Goal: Task Accomplishment & Management: Manage account settings

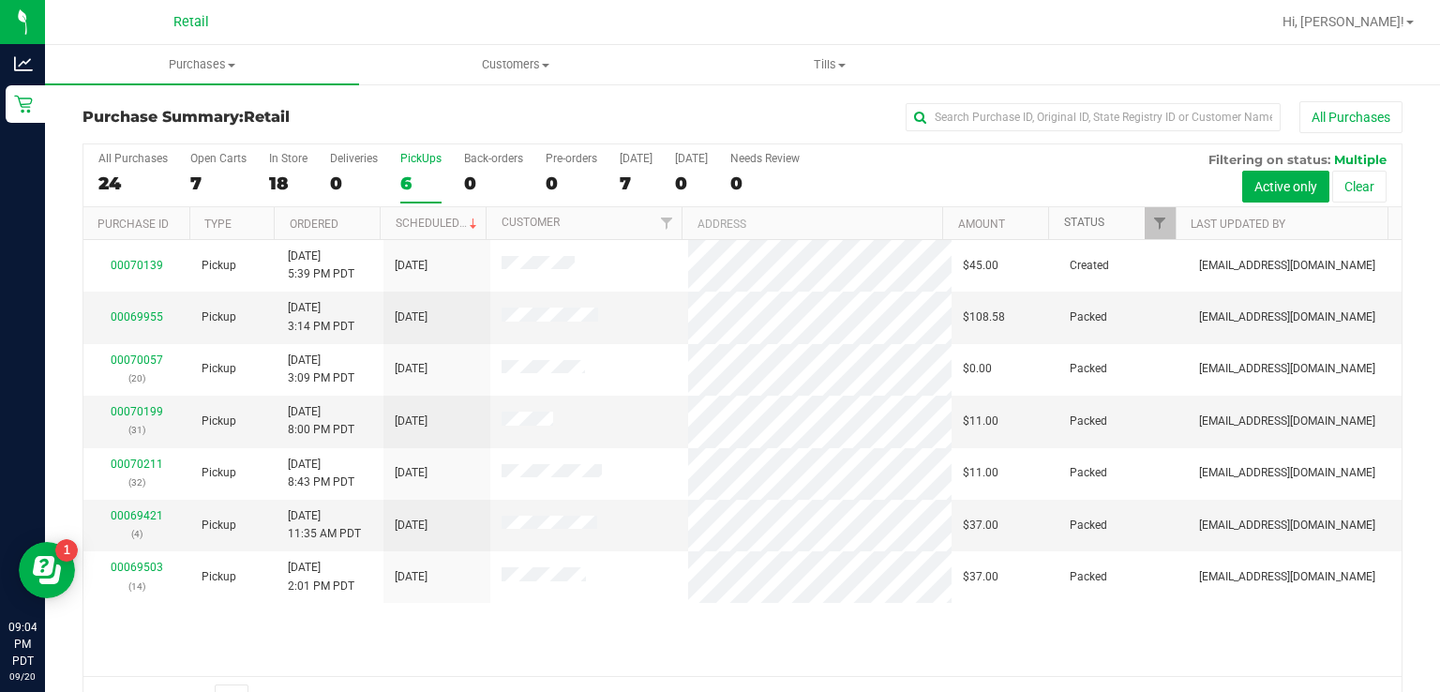
click at [1075, 217] on link "Status" at bounding box center [1084, 222] width 40 height 13
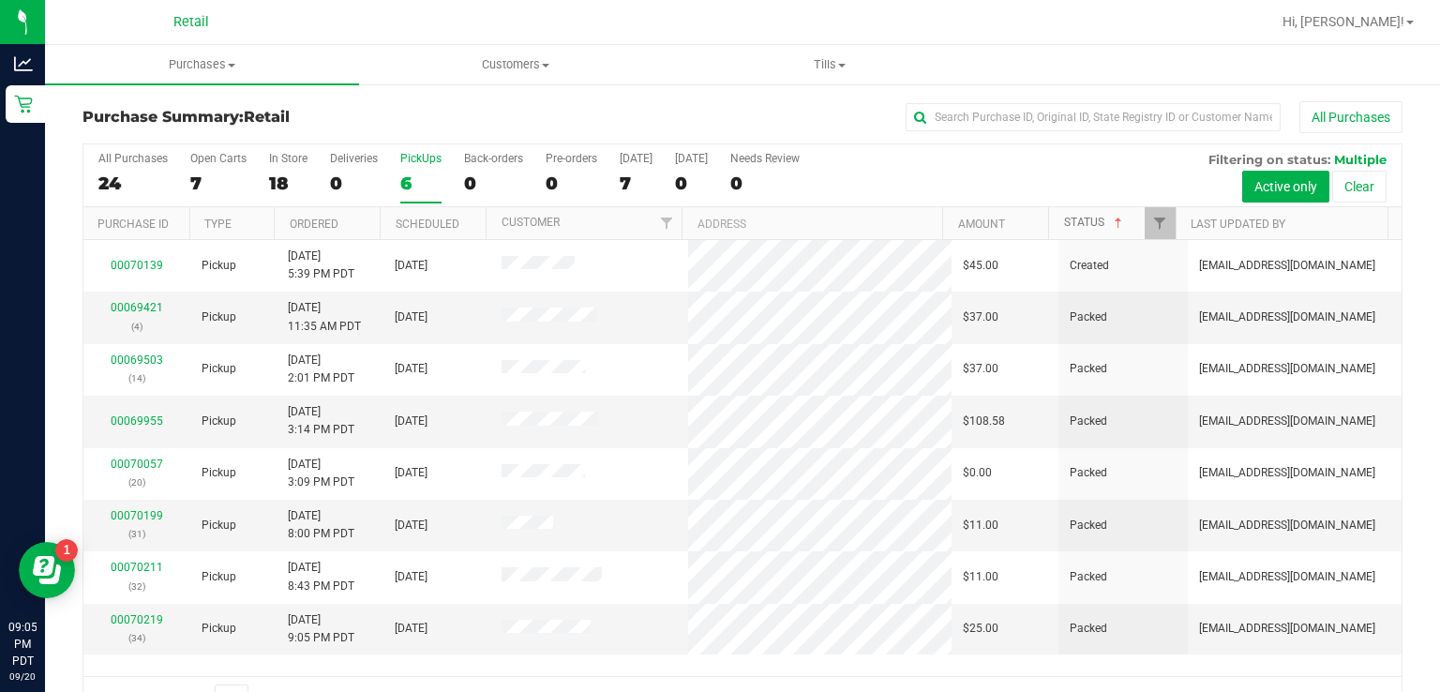
scroll to position [46, 0]
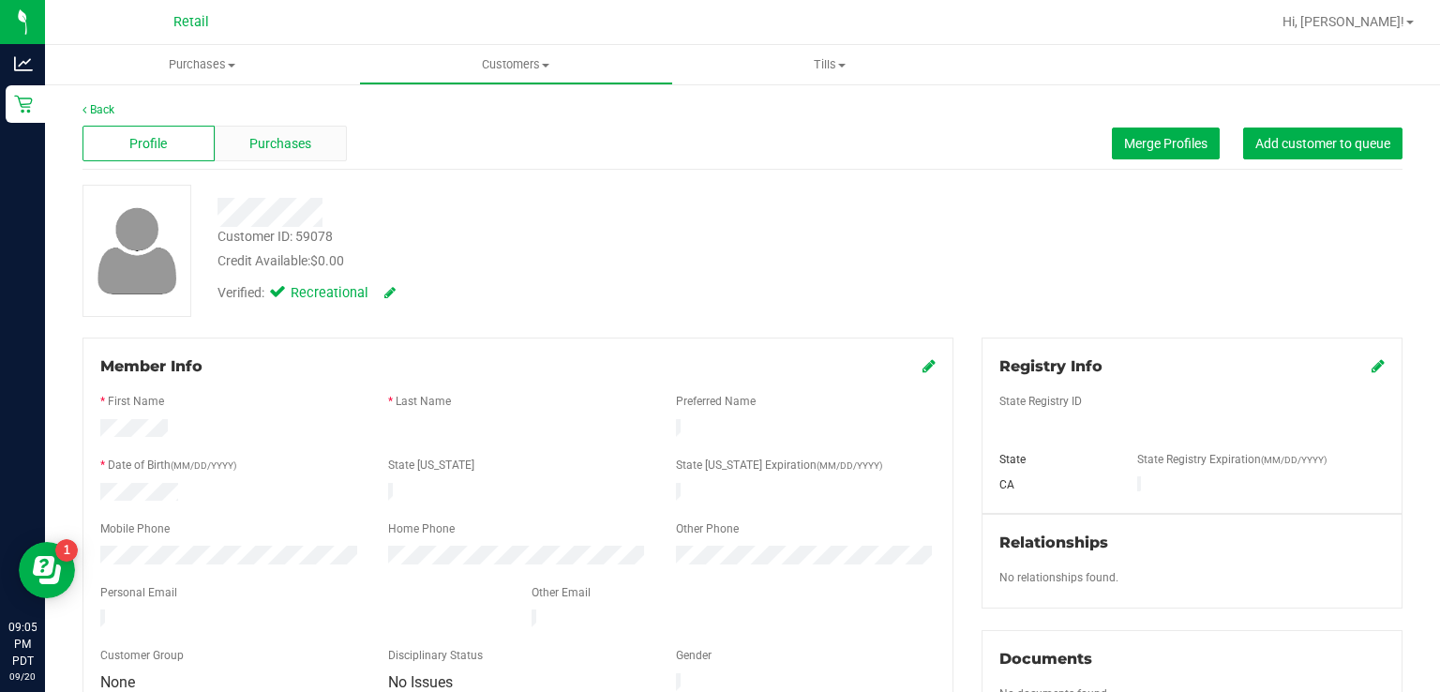
click at [289, 142] on span "Purchases" at bounding box center [280, 144] width 62 height 20
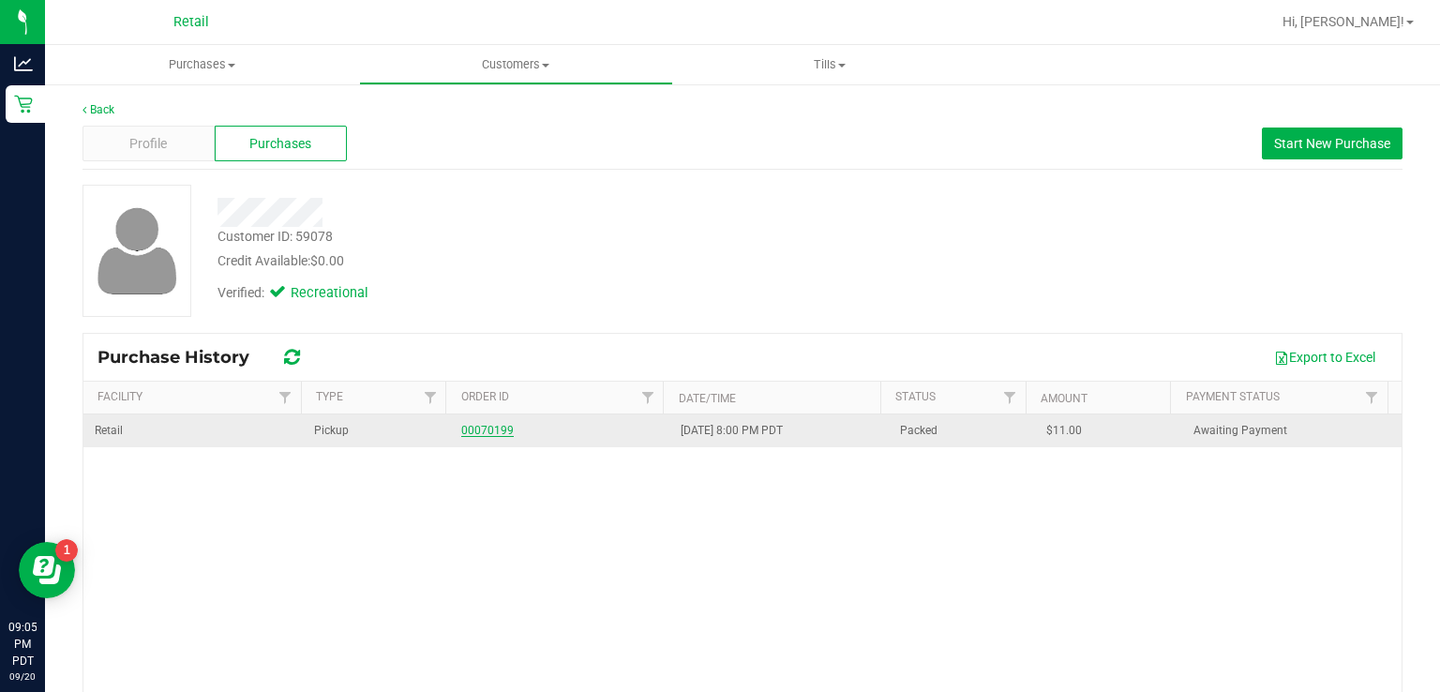
click at [486, 431] on link "00070199" at bounding box center [487, 430] width 52 height 13
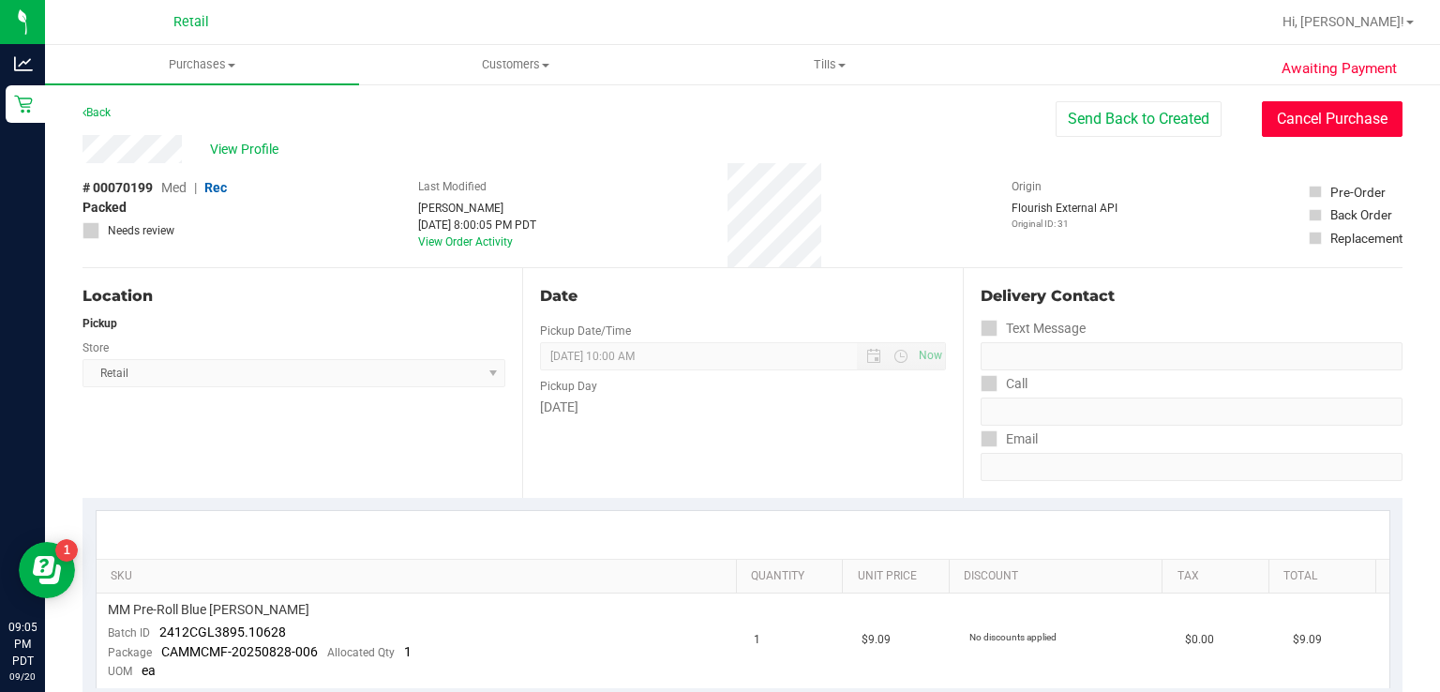
click at [1327, 120] on button "Cancel Purchase" at bounding box center [1332, 119] width 141 height 36
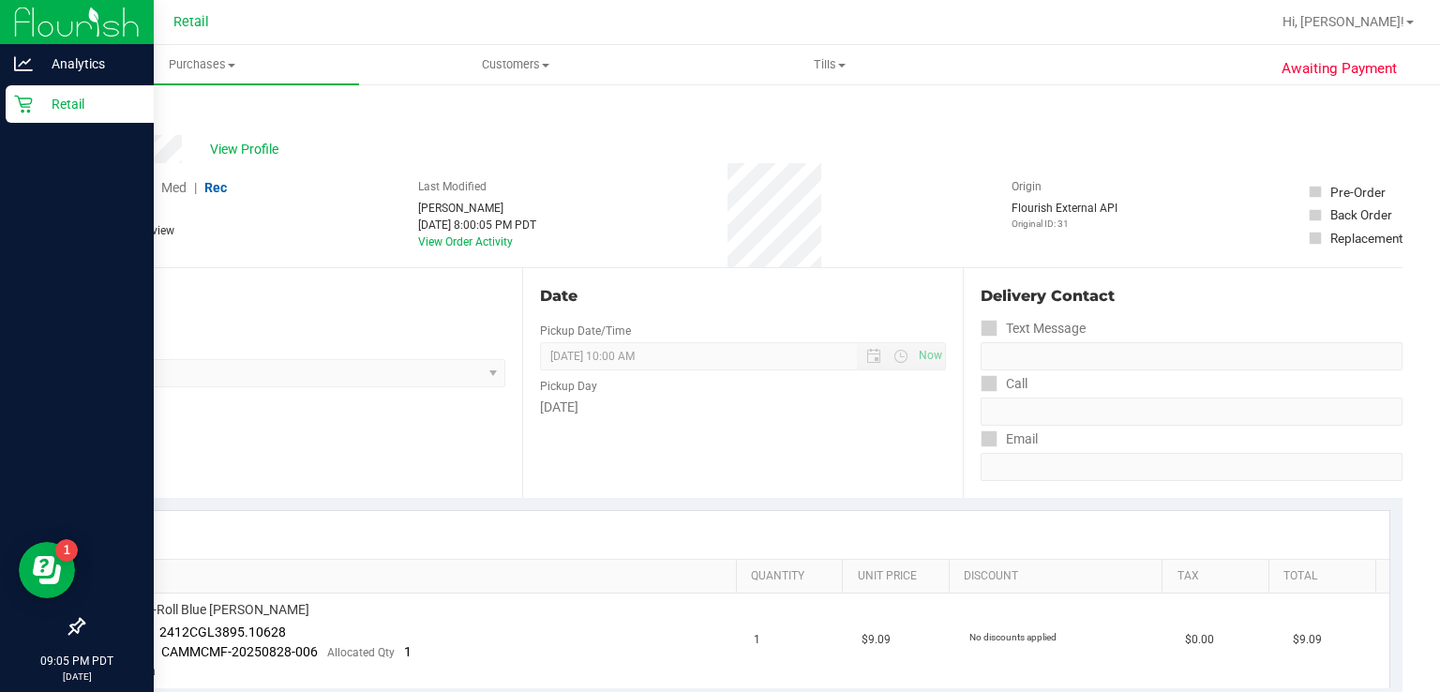
click at [1, 112] on link "Retail" at bounding box center [77, 105] width 154 height 40
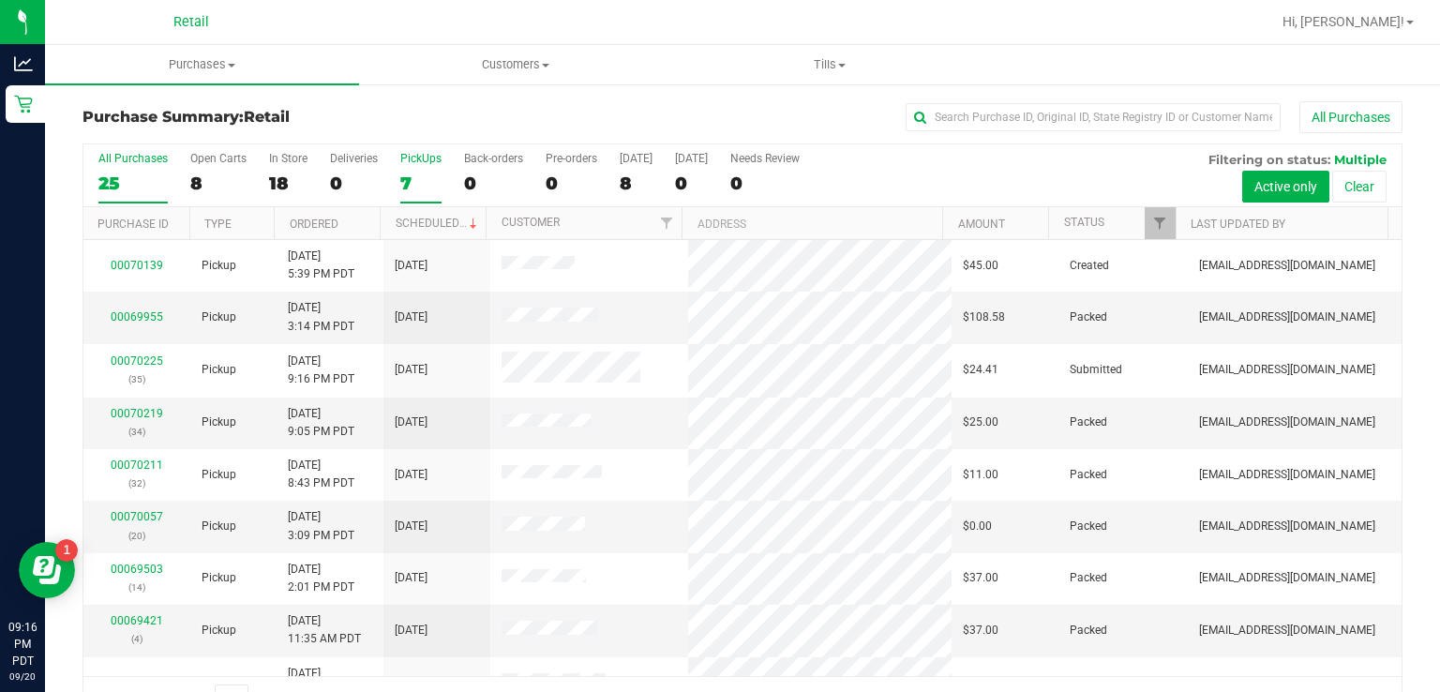
click at [411, 176] on div "7" at bounding box center [420, 183] width 41 height 22
click at [0, 0] on input "PickUps 7" at bounding box center [0, 0] width 0 height 0
click at [1076, 223] on link "Status" at bounding box center [1084, 222] width 40 height 13
click at [1072, 216] on link "Status" at bounding box center [1095, 222] width 62 height 13
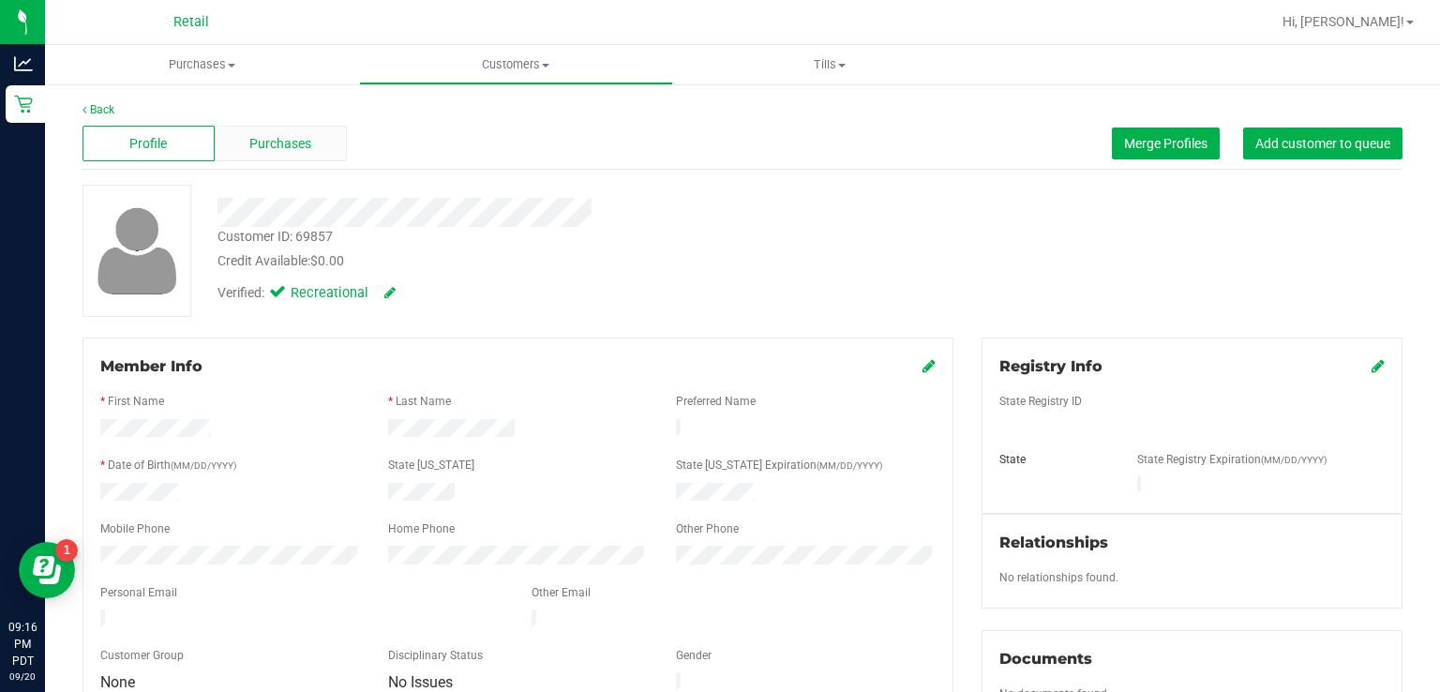
click at [286, 145] on span "Purchases" at bounding box center [280, 144] width 62 height 20
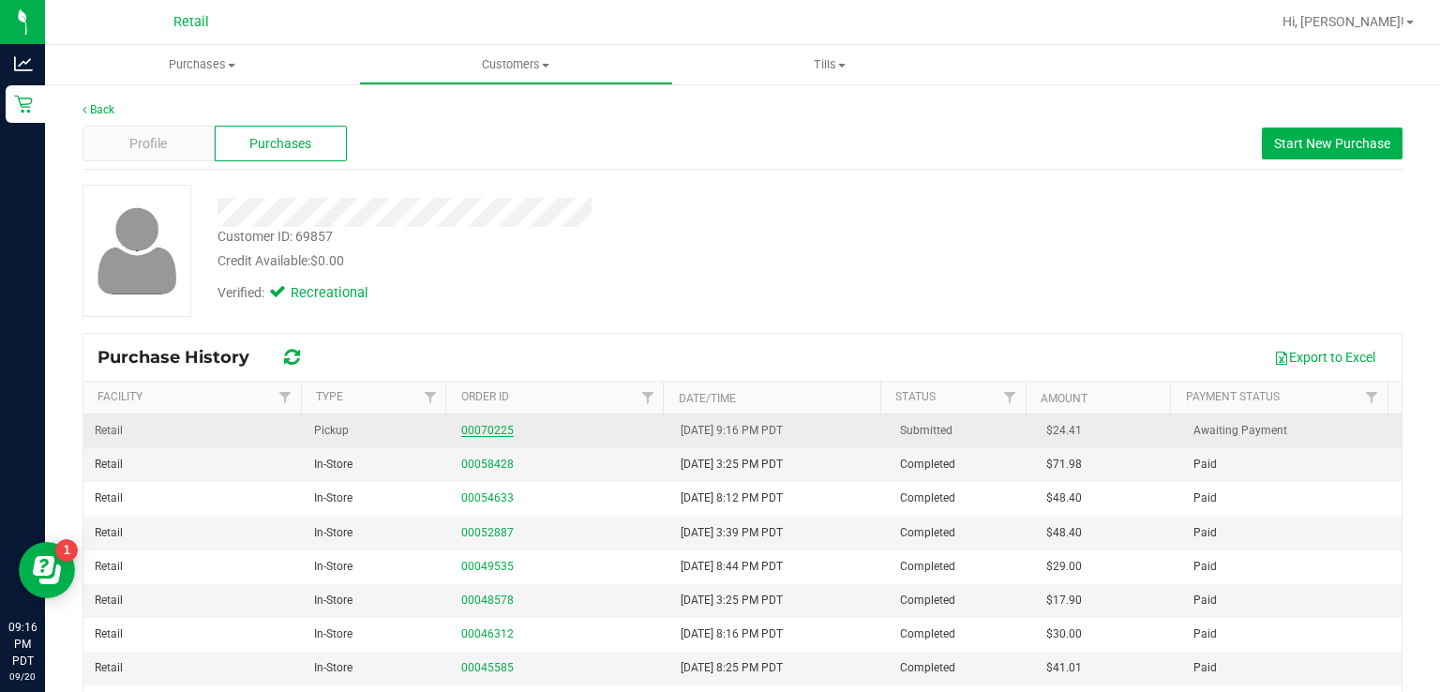
click at [485, 429] on link "00070225" at bounding box center [487, 430] width 52 height 13
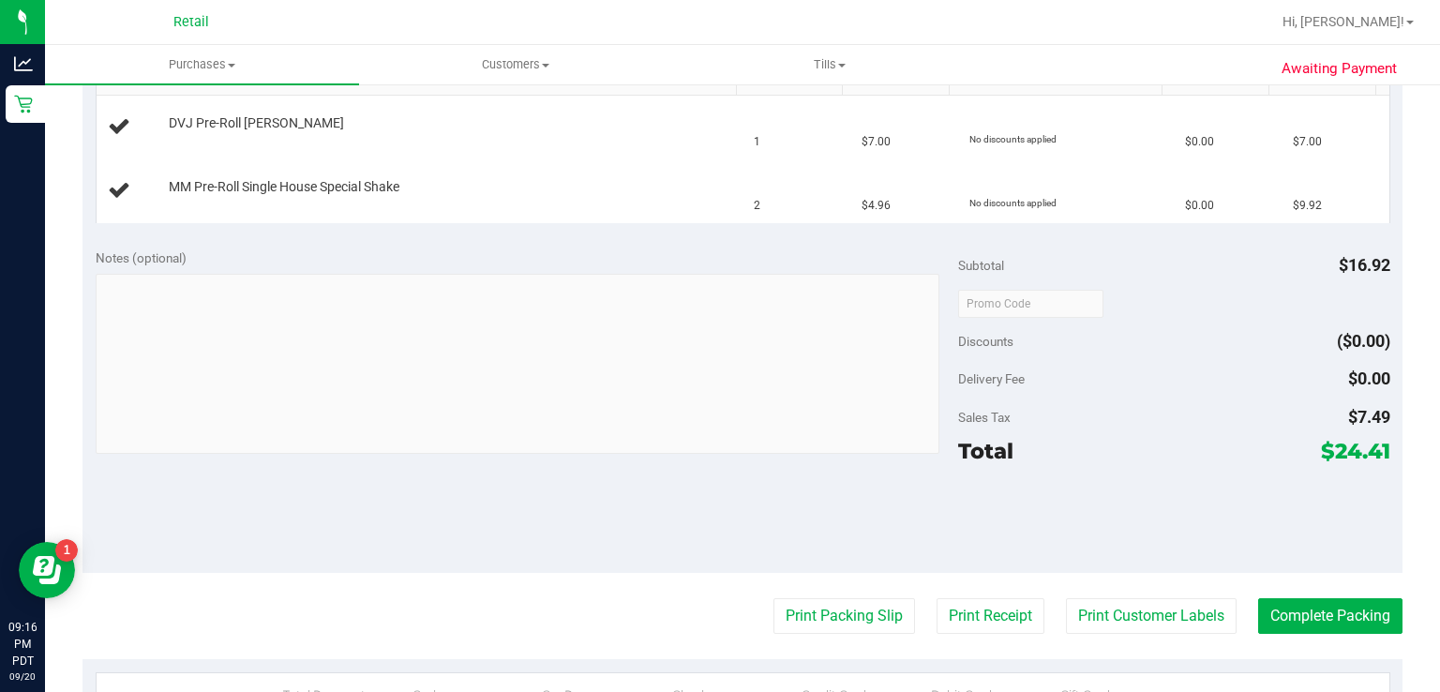
scroll to position [513, 0]
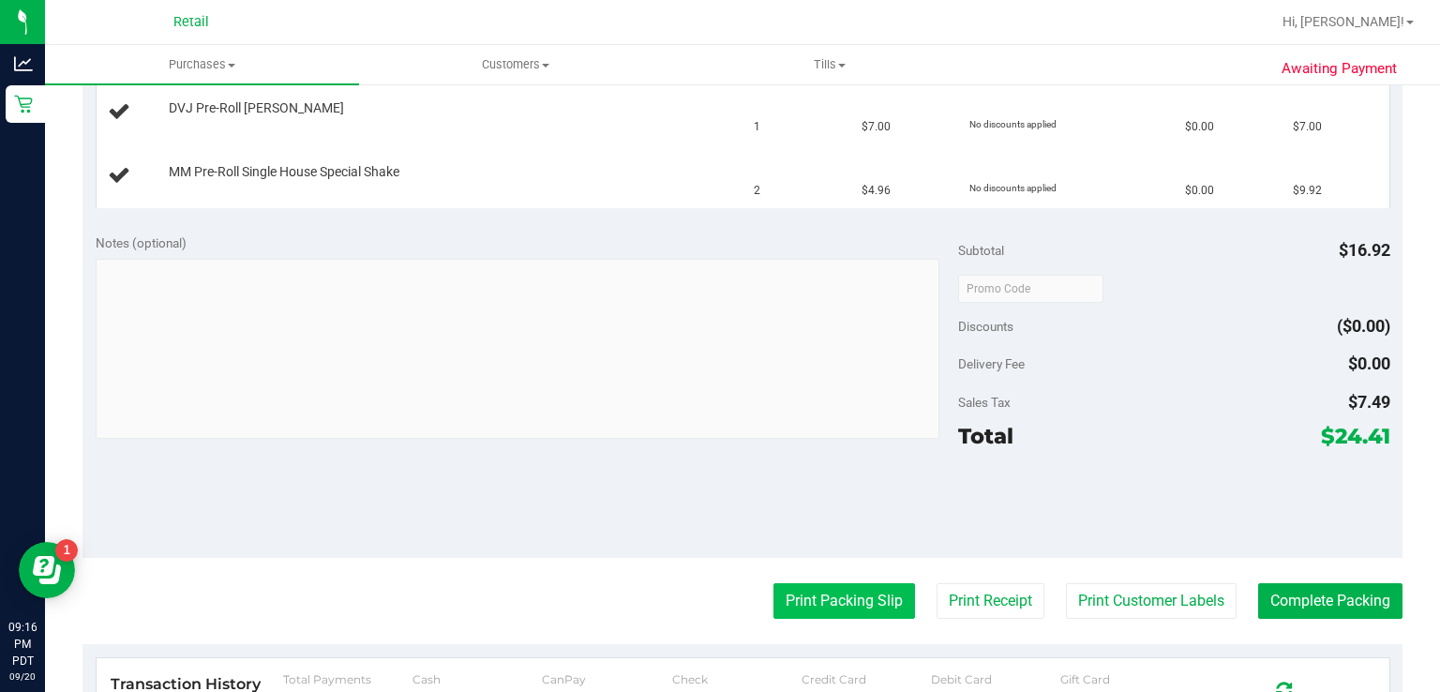
click at [823, 592] on button "Print Packing Slip" at bounding box center [844, 601] width 142 height 36
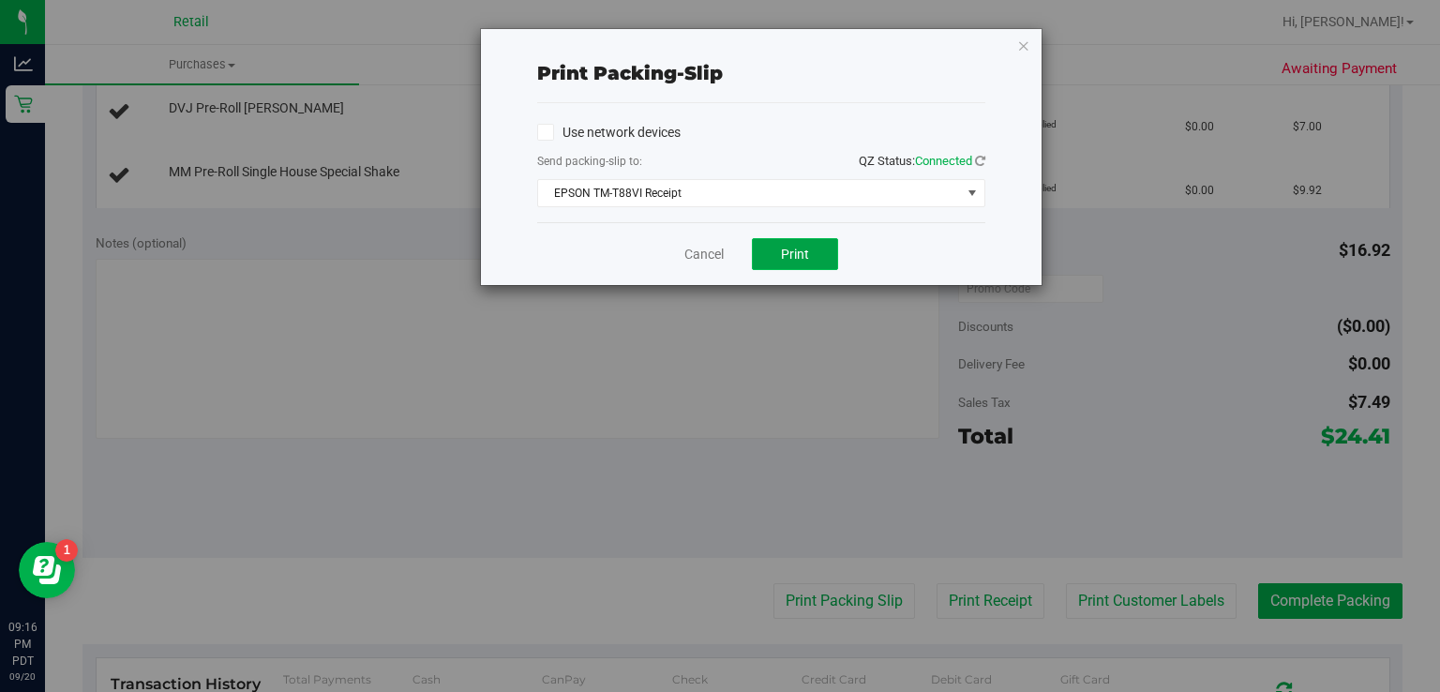
click at [808, 244] on button "Print" at bounding box center [795, 254] width 86 height 32
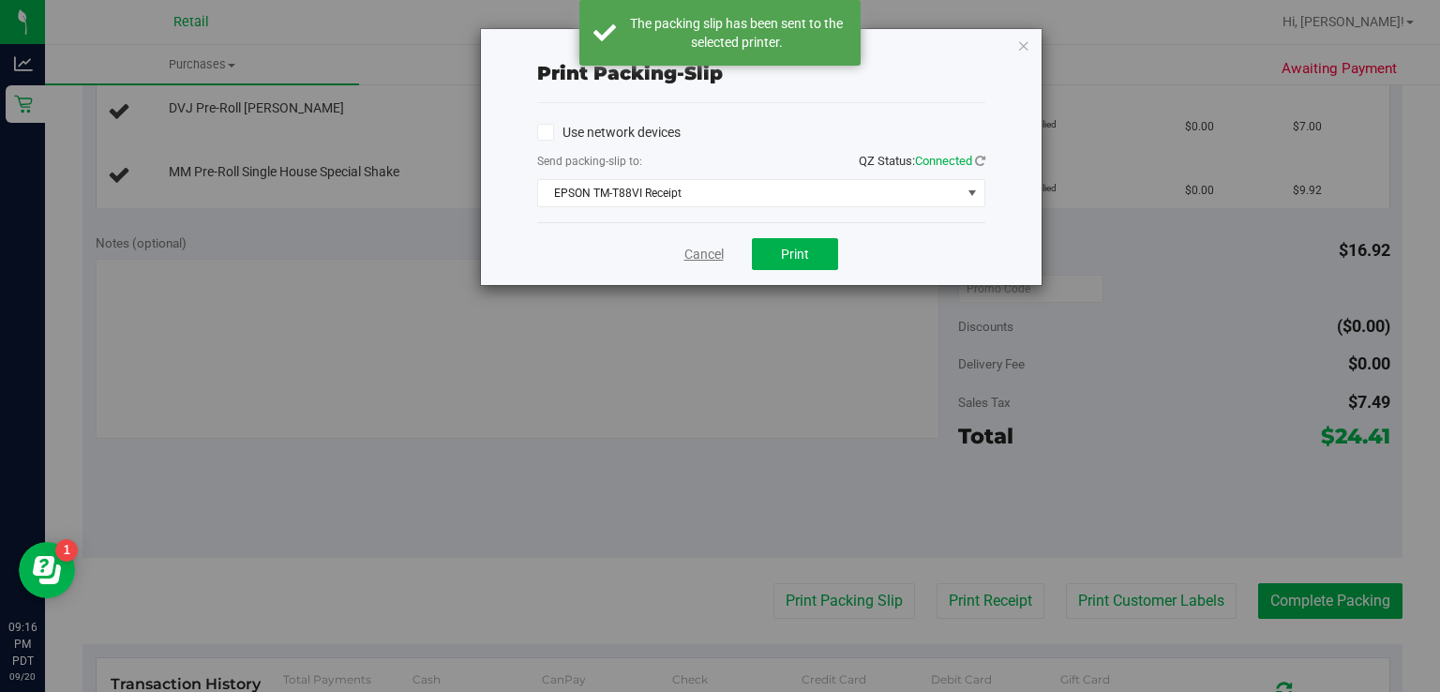
click at [716, 249] on link "Cancel" at bounding box center [703, 255] width 39 height 20
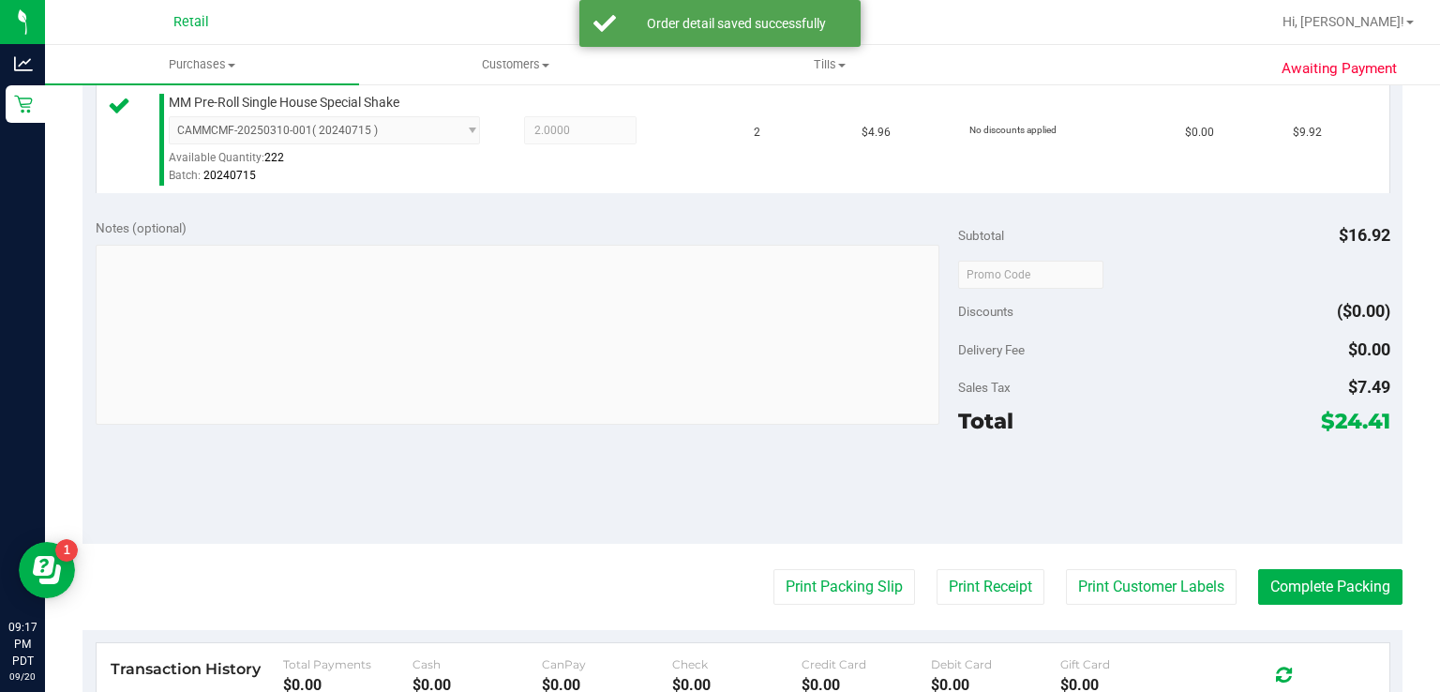
scroll to position [661, 0]
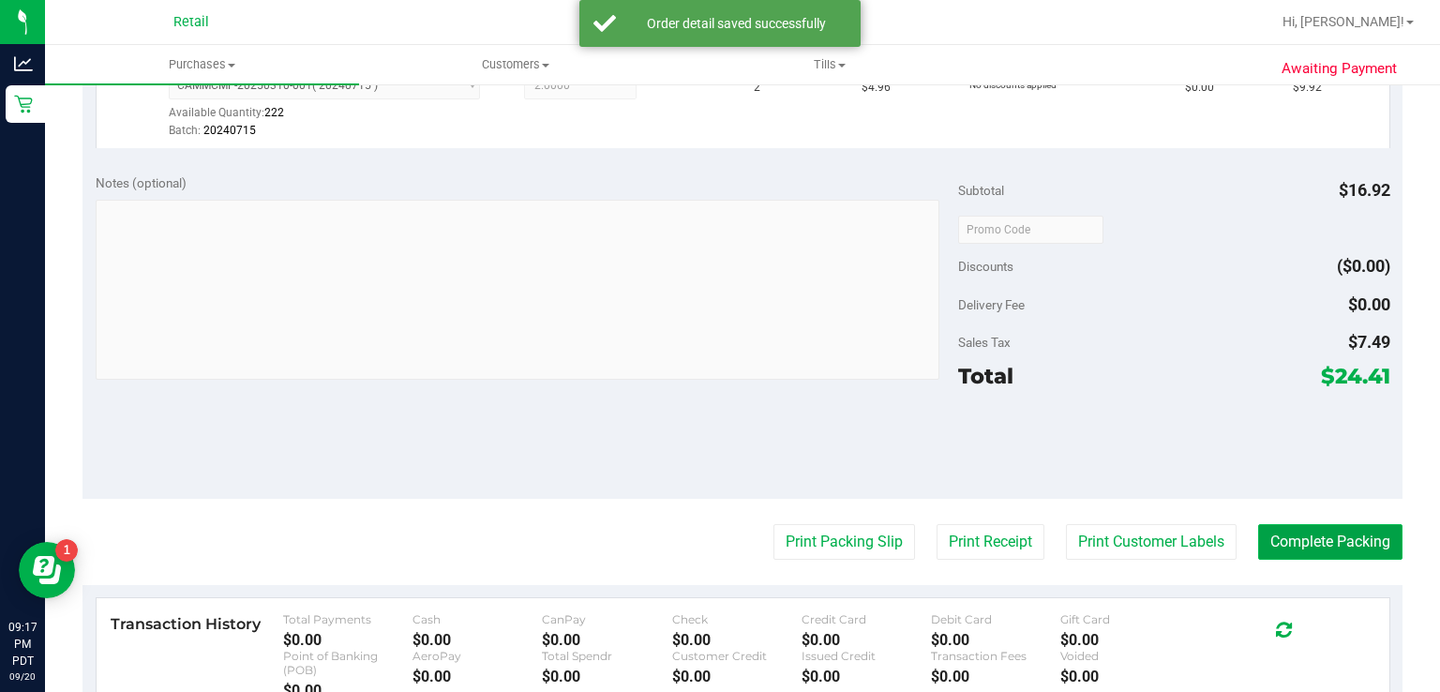
click at [1327, 539] on button "Complete Packing" at bounding box center [1330, 542] width 144 height 36
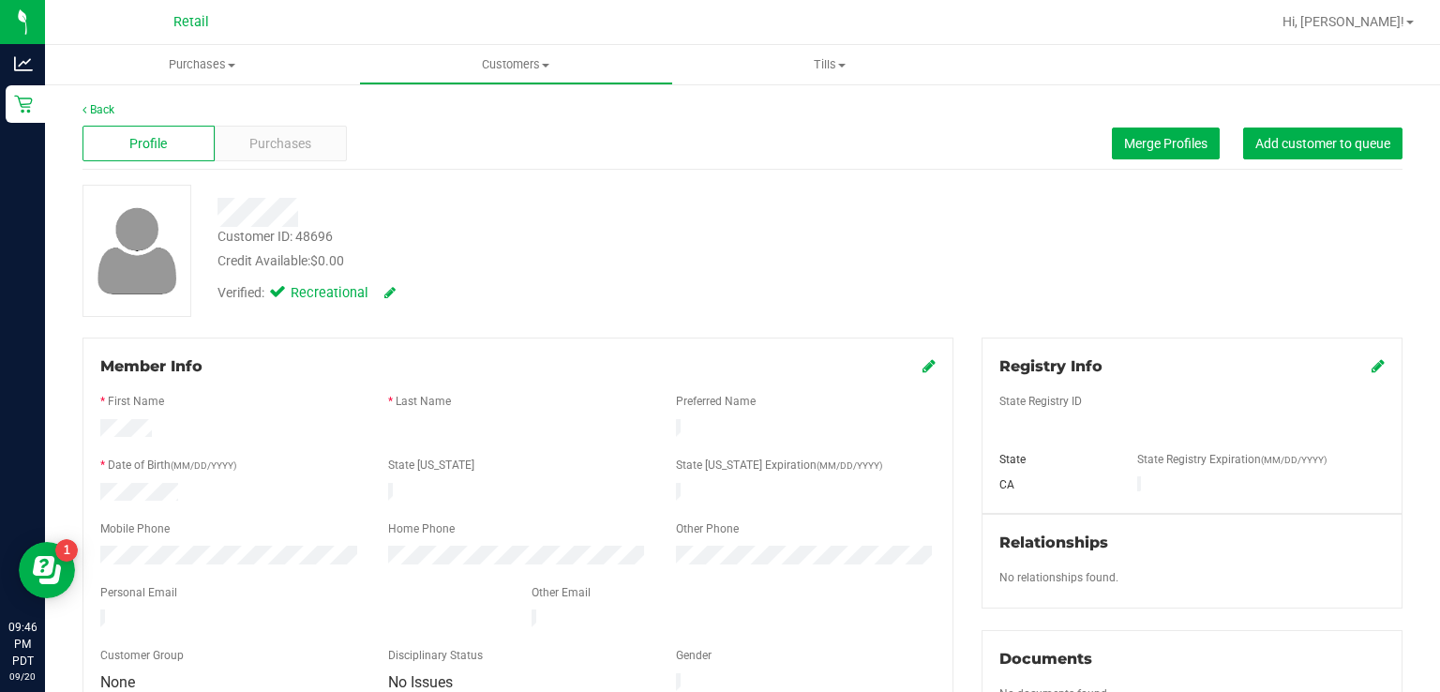
click at [262, 144] on span "Purchases" at bounding box center [280, 144] width 62 height 20
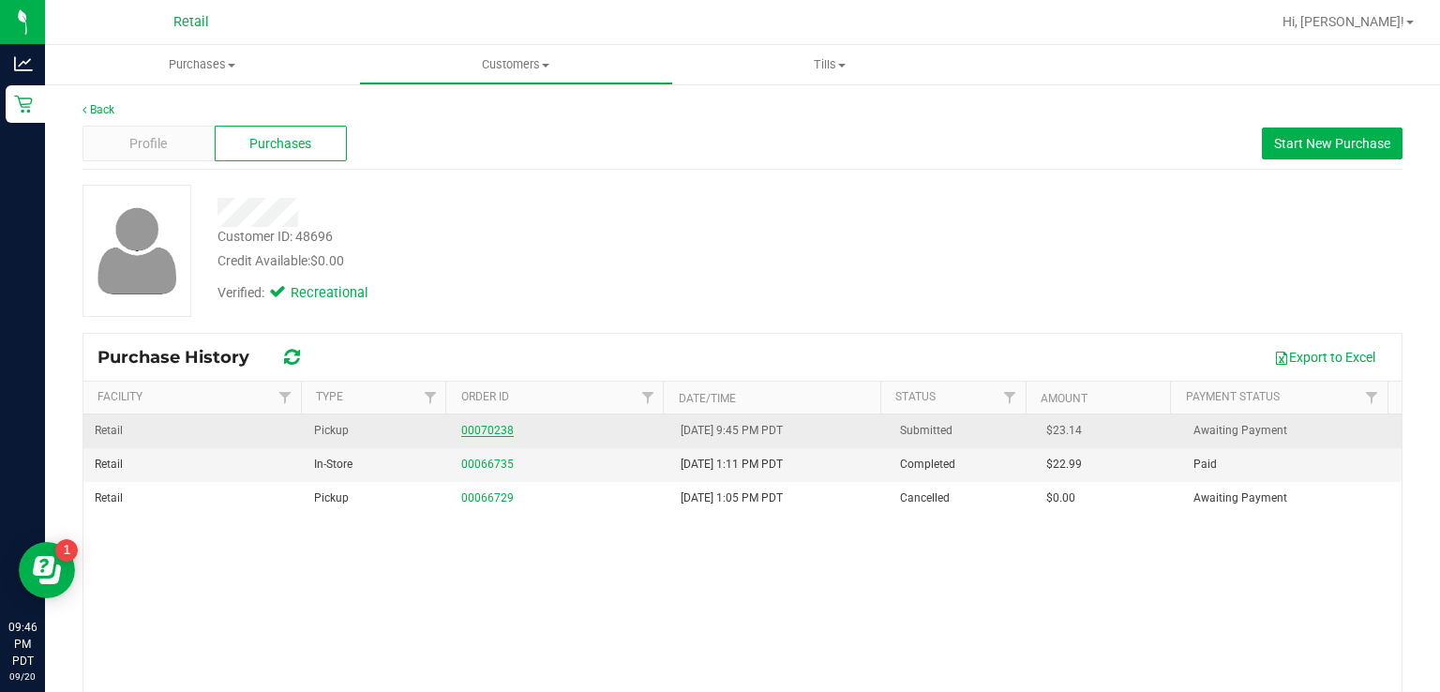
click at [486, 429] on link "00070238" at bounding box center [487, 430] width 52 height 13
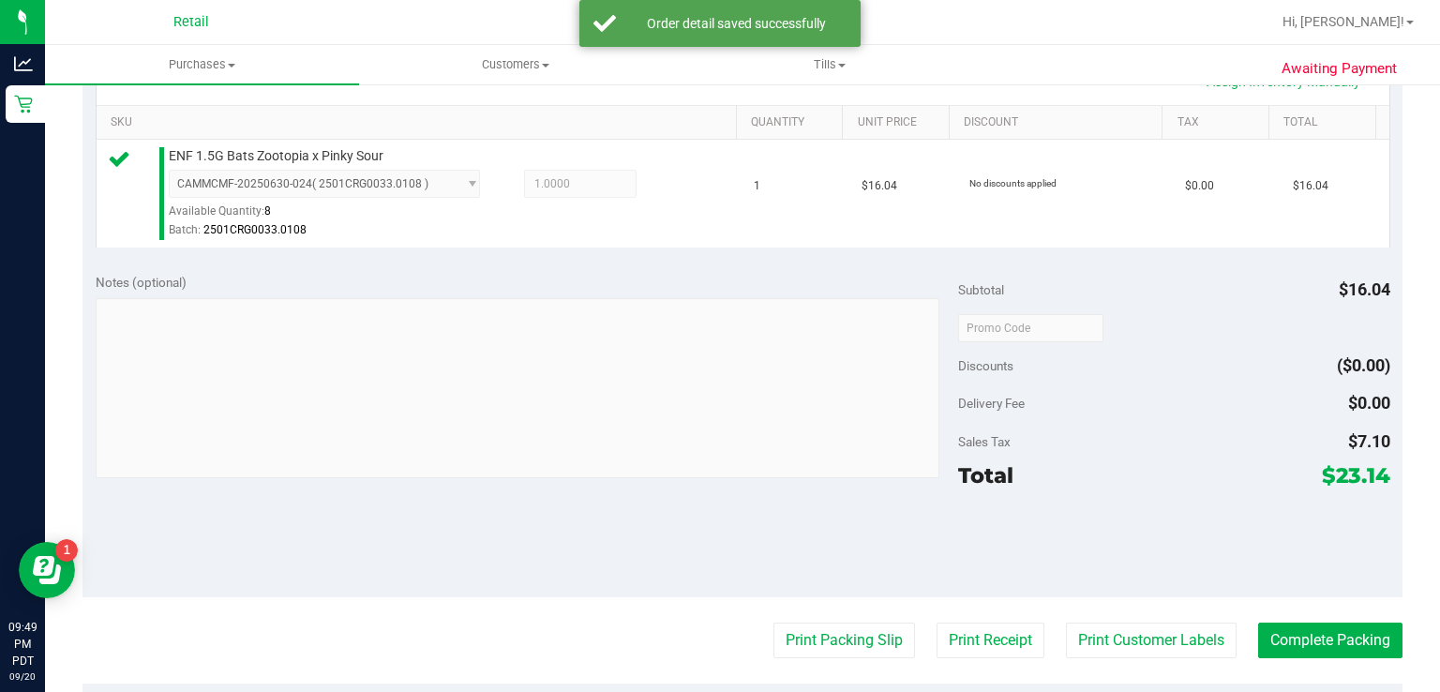
scroll to position [460, 0]
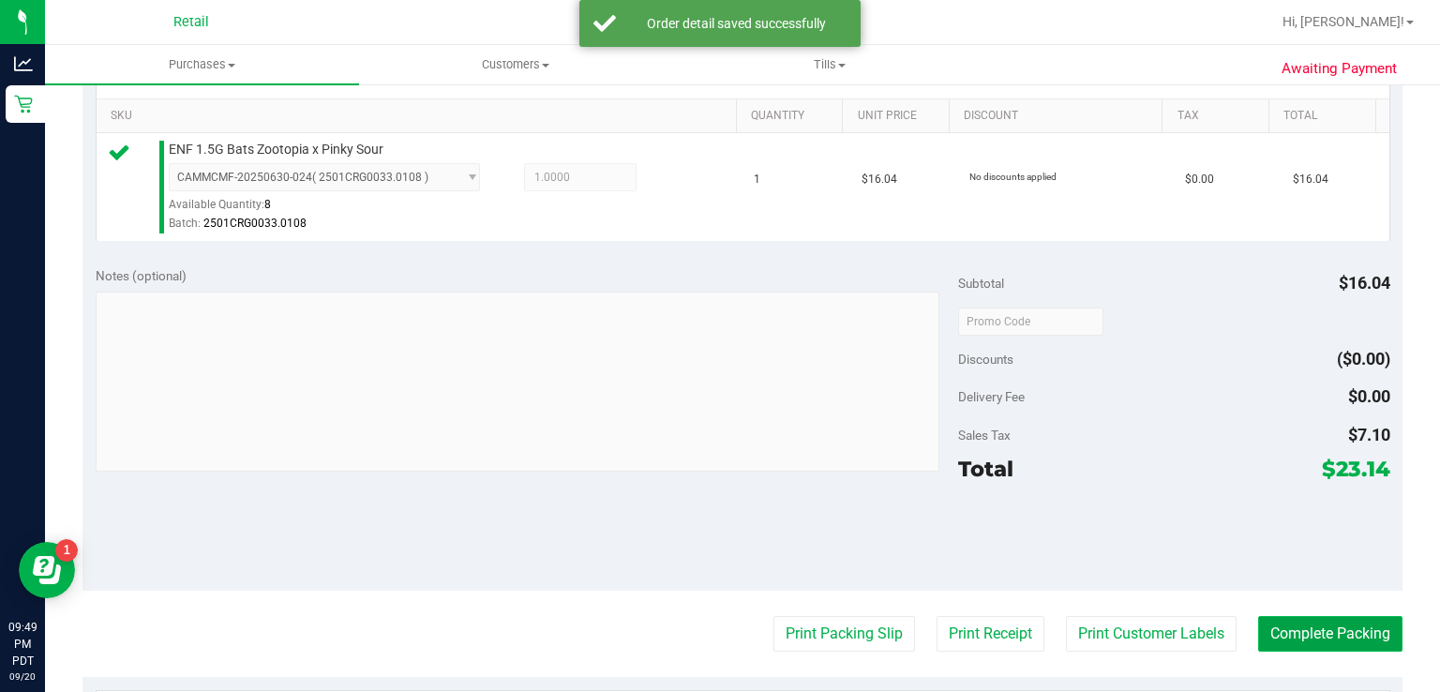
click at [1323, 630] on button "Complete Packing" at bounding box center [1330, 634] width 144 height 36
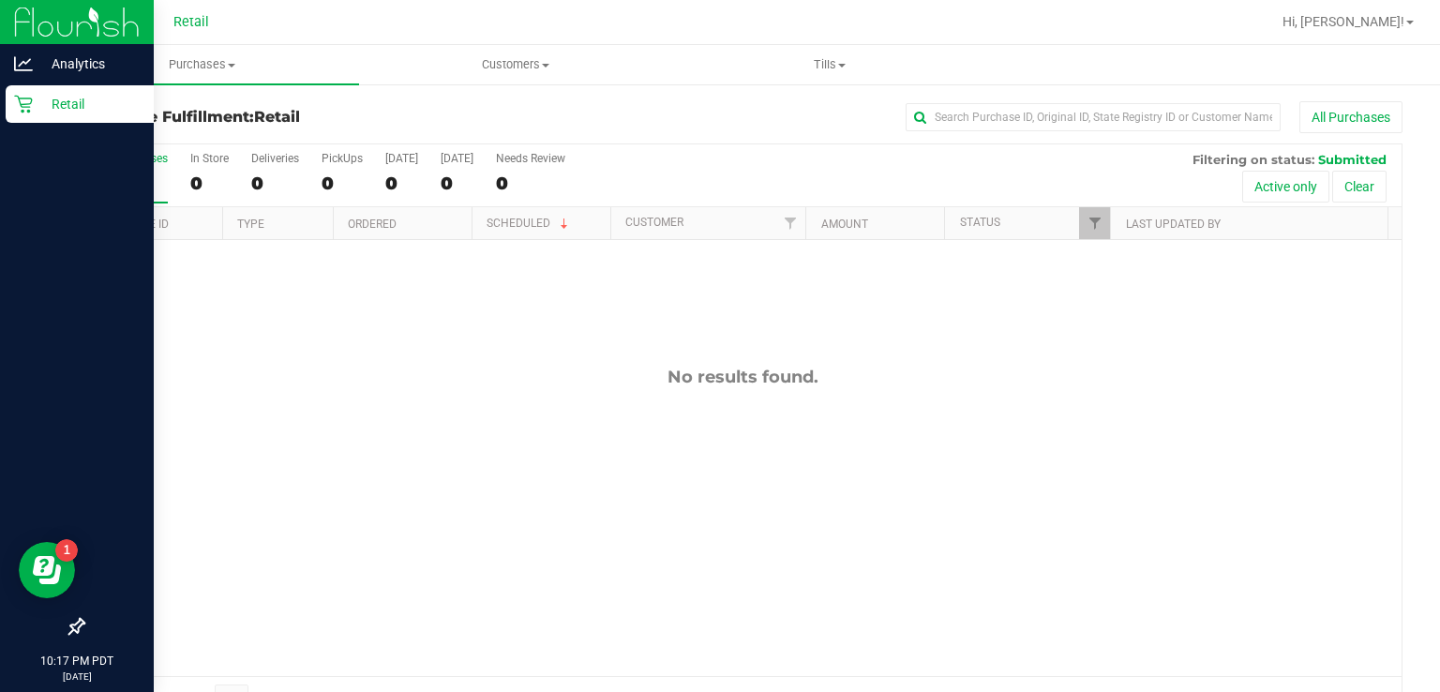
click at [27, 119] on div "Retail" at bounding box center [80, 103] width 148 height 37
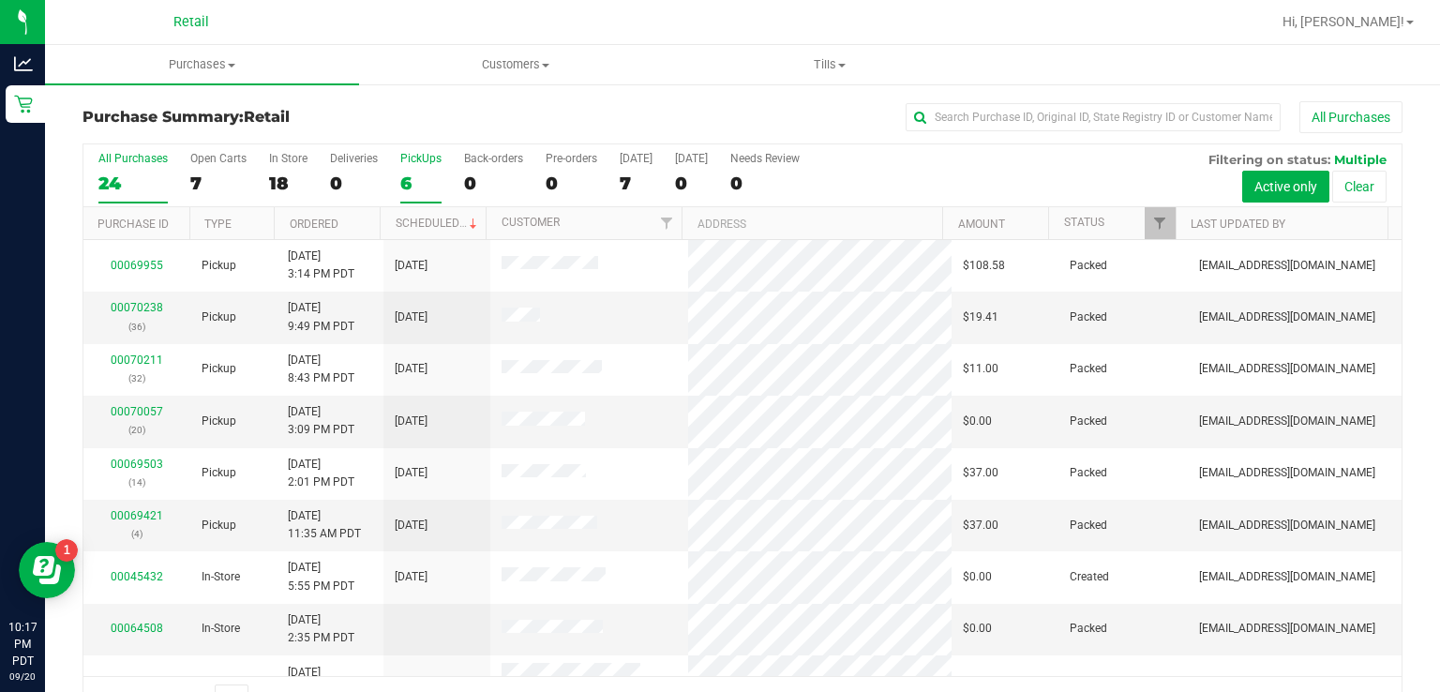
click at [413, 164] on div "PickUps" at bounding box center [420, 158] width 41 height 13
click at [0, 0] on input "PickUps 6" at bounding box center [0, 0] width 0 height 0
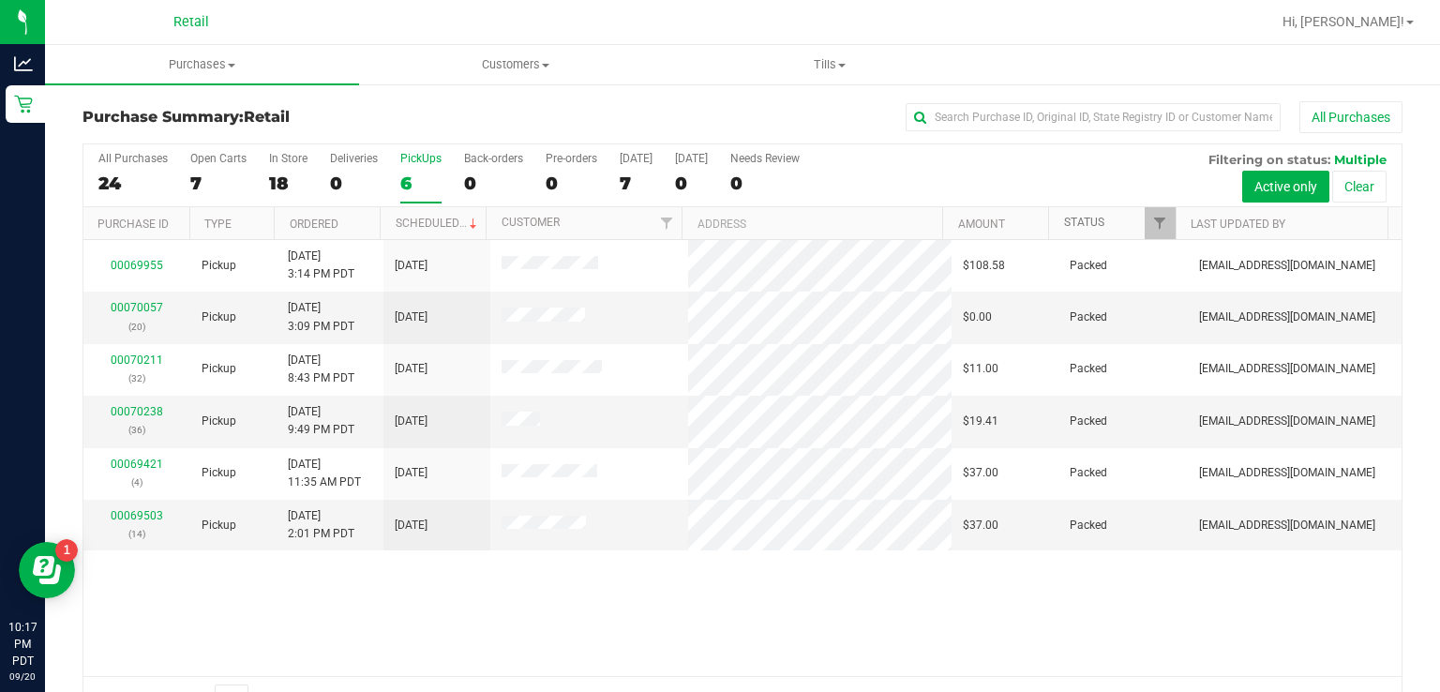
click at [1081, 216] on link "Status" at bounding box center [1084, 222] width 40 height 13
click at [627, 187] on div "7" at bounding box center [636, 183] width 33 height 22
click at [0, 0] on input "Today 7" at bounding box center [0, 0] width 0 height 0
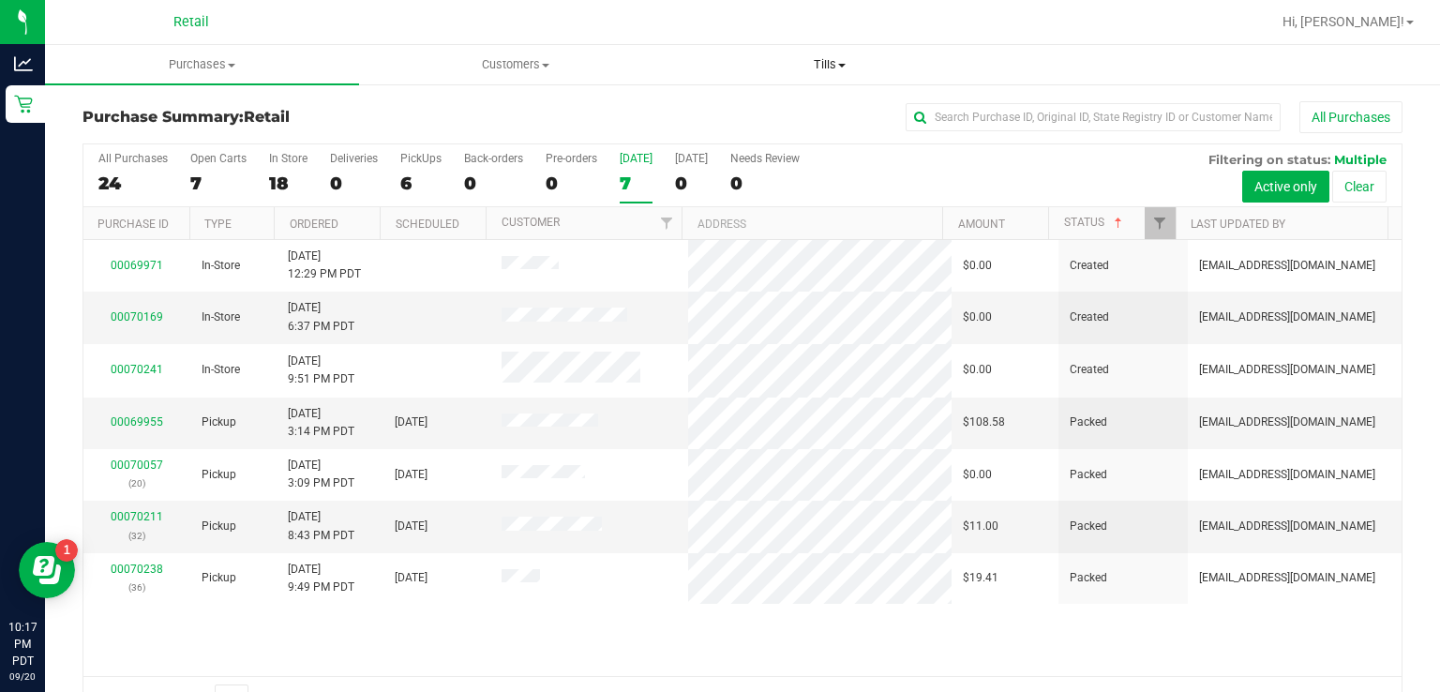
click at [825, 59] on span "Tills" at bounding box center [830, 64] width 312 height 17
click at [755, 109] on span "Manage tills" at bounding box center [736, 113] width 127 height 16
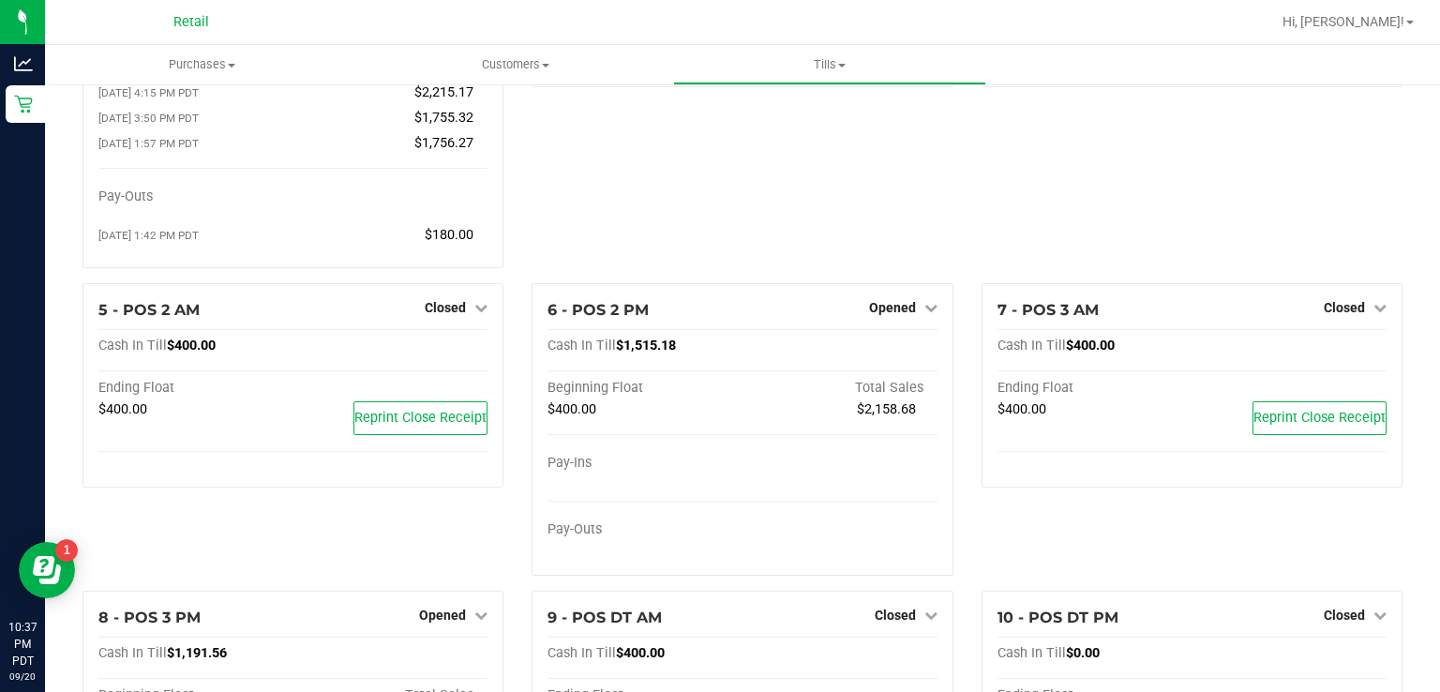
scroll to position [221, 0]
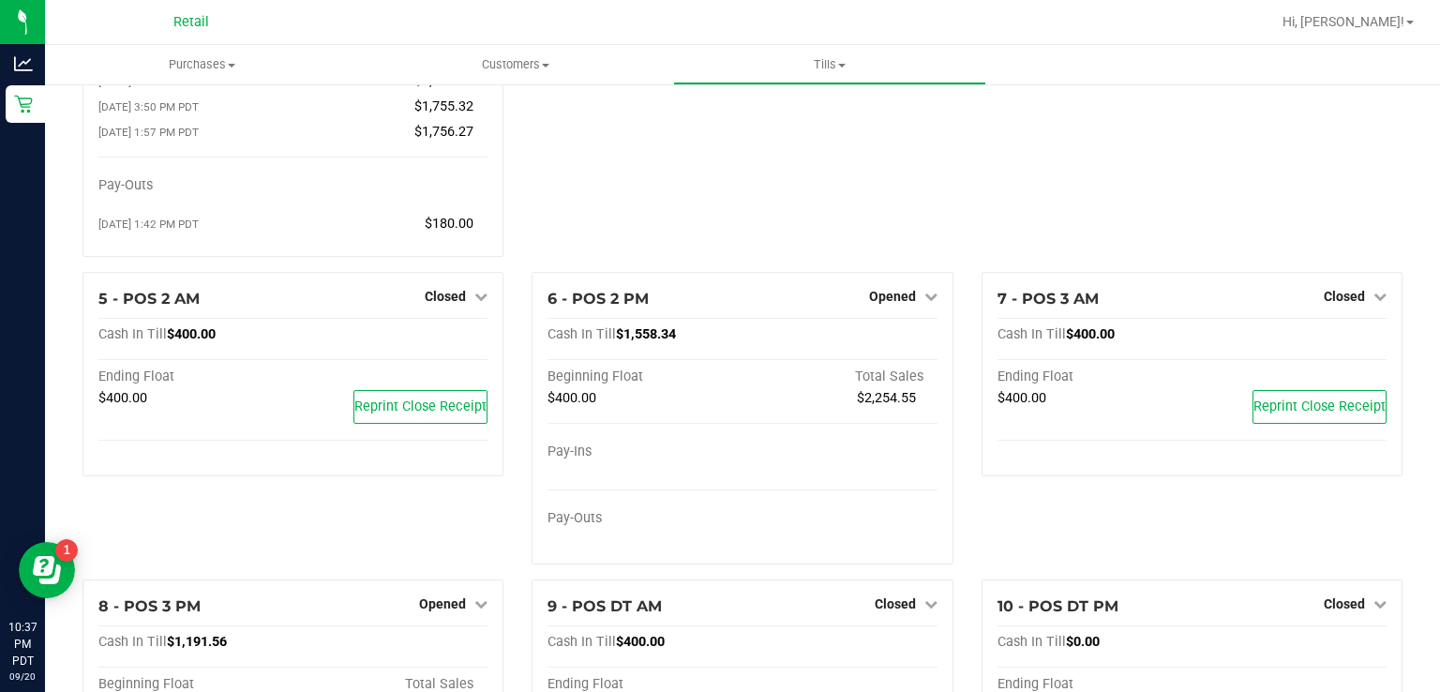
scroll to position [302, 0]
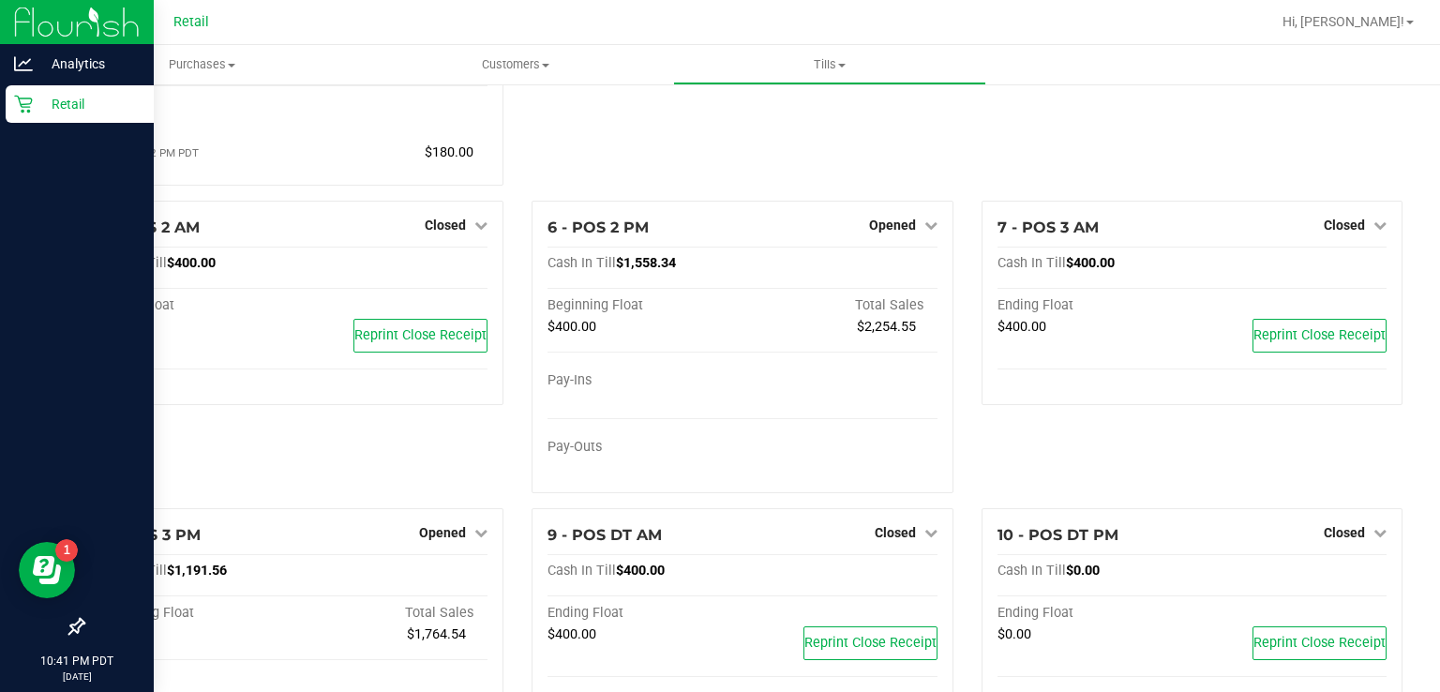
click at [0, 111] on link "Retail" at bounding box center [77, 105] width 154 height 40
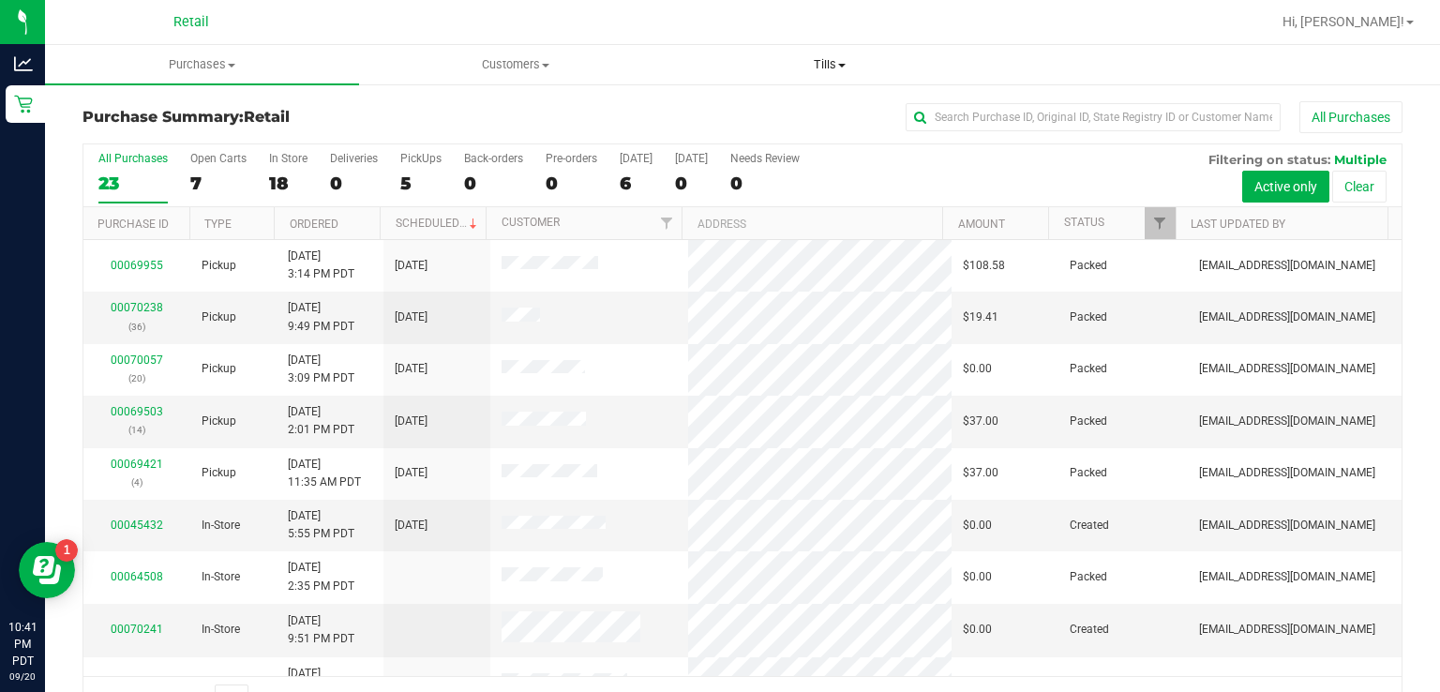
click at [824, 64] on span "Tills" at bounding box center [830, 64] width 312 height 17
click at [720, 112] on span "Manage tills" at bounding box center [736, 113] width 127 height 16
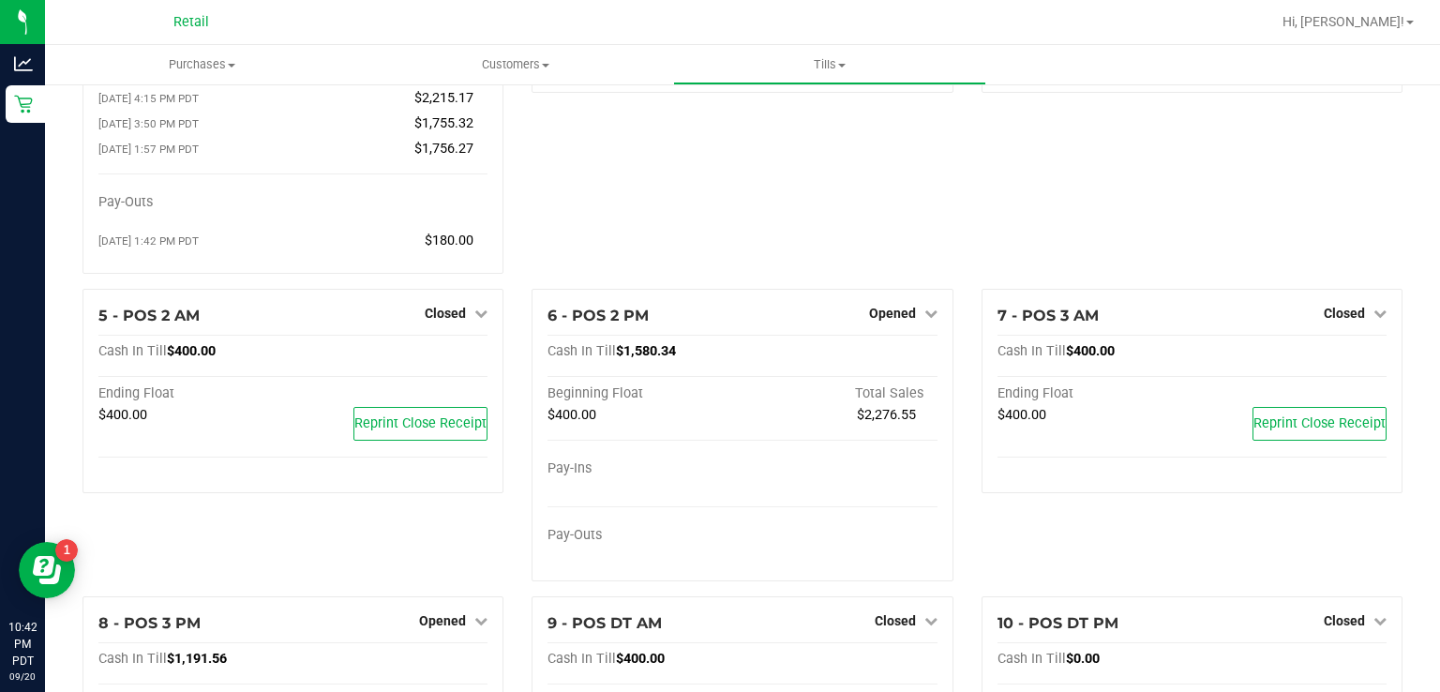
scroll to position [217, 0]
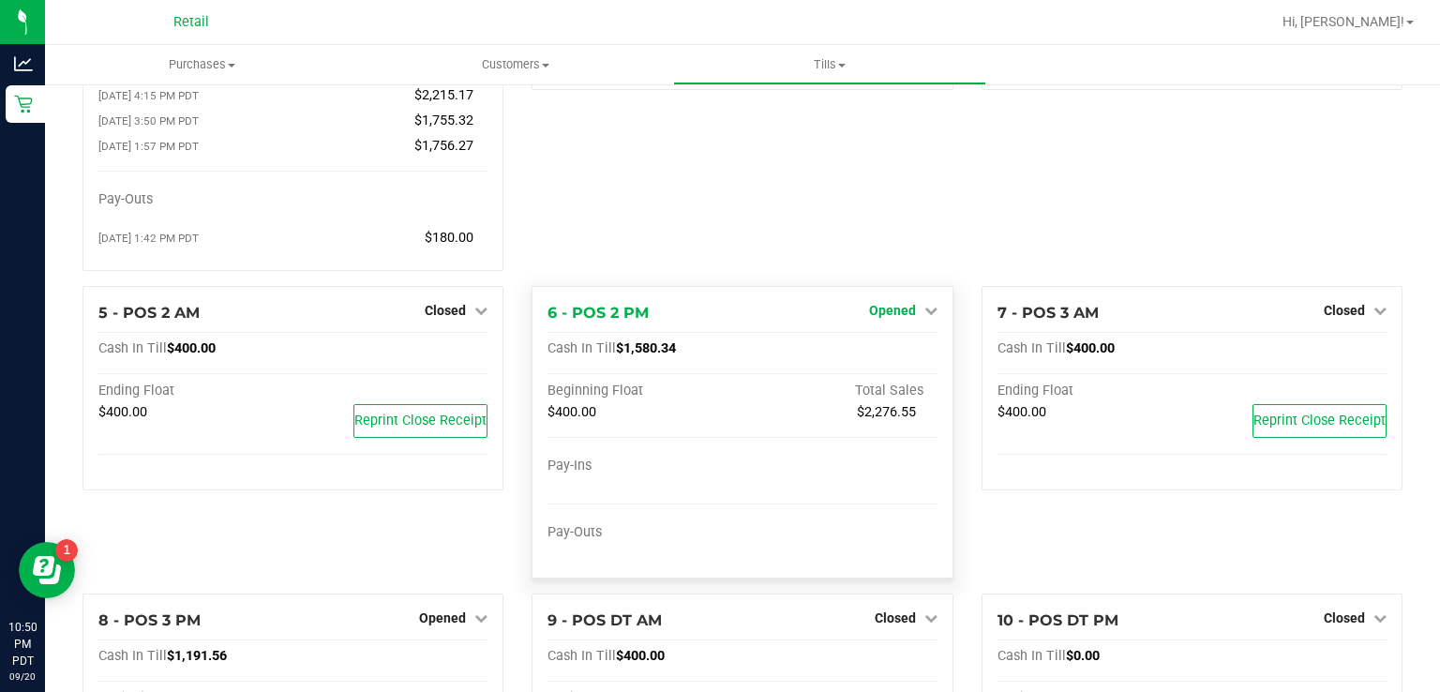
click at [869, 318] on span "Opened" at bounding box center [892, 310] width 47 height 15
click at [904, 349] on link "Close Till" at bounding box center [894, 348] width 51 height 15
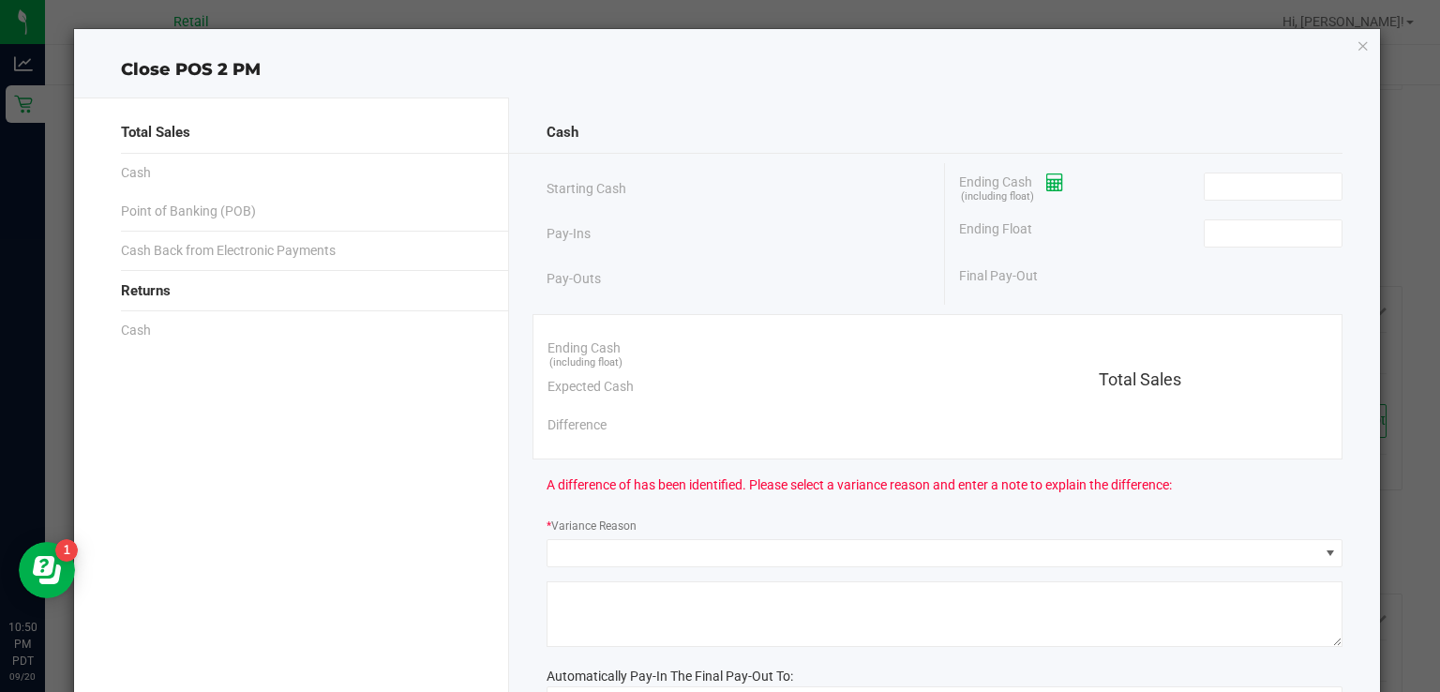
click at [1046, 179] on icon at bounding box center [1055, 182] width 18 height 13
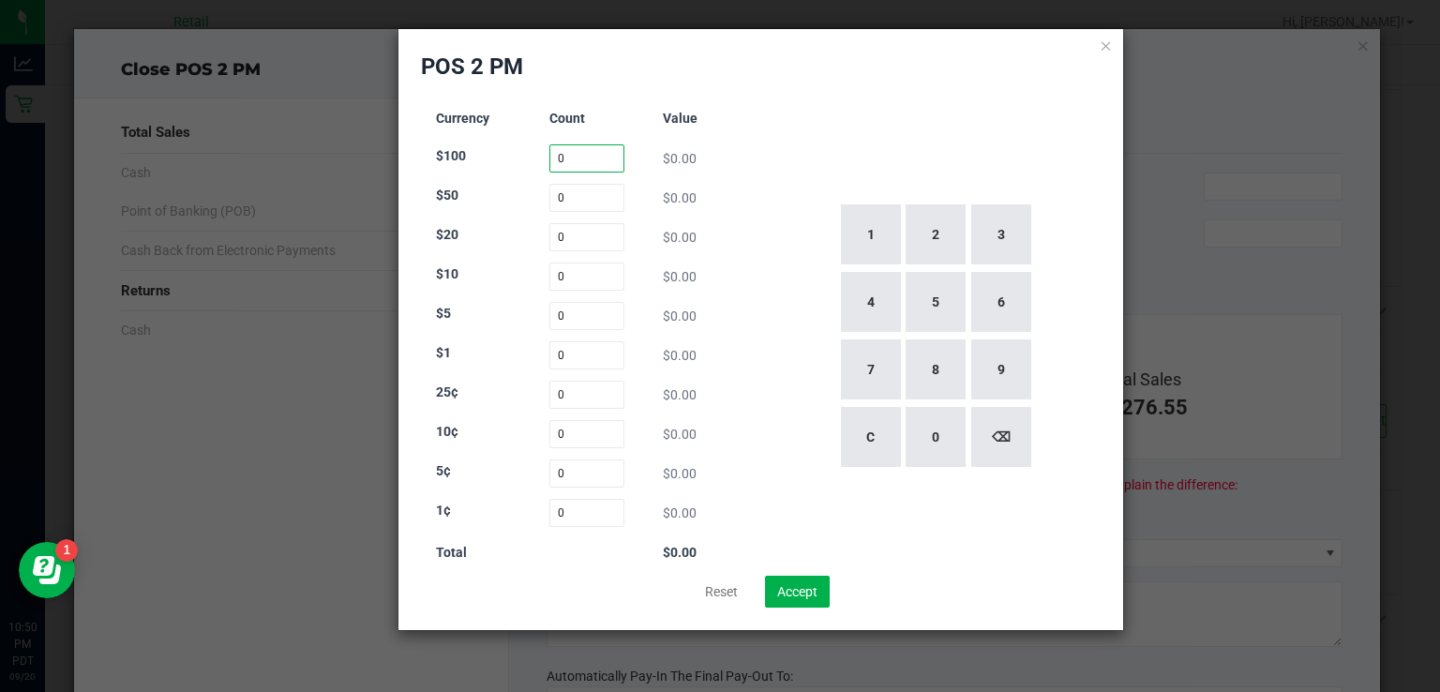
click at [593, 158] on input "0" at bounding box center [587, 158] width 76 height 28
type input "3"
type input "0"
type input "48"
type input "12"
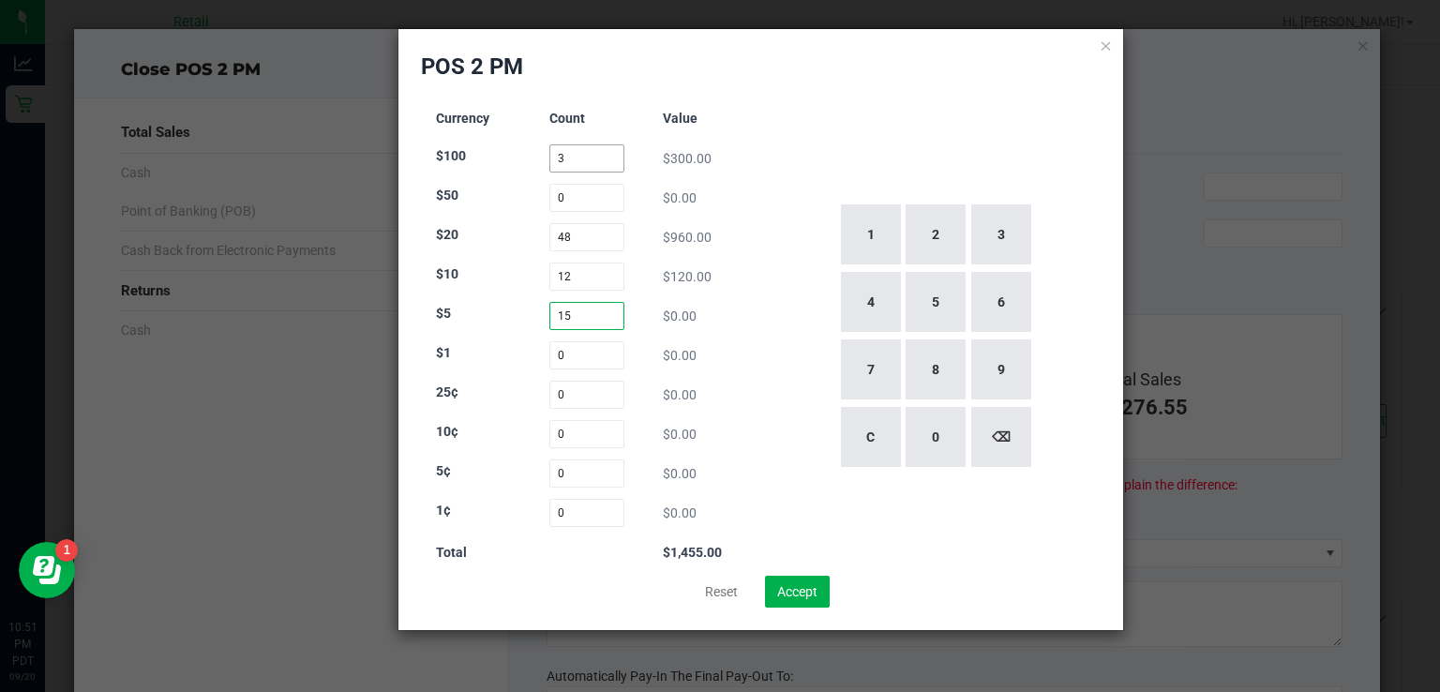
type input "15"
type input "110"
type input "42"
type input "26"
type input "36"
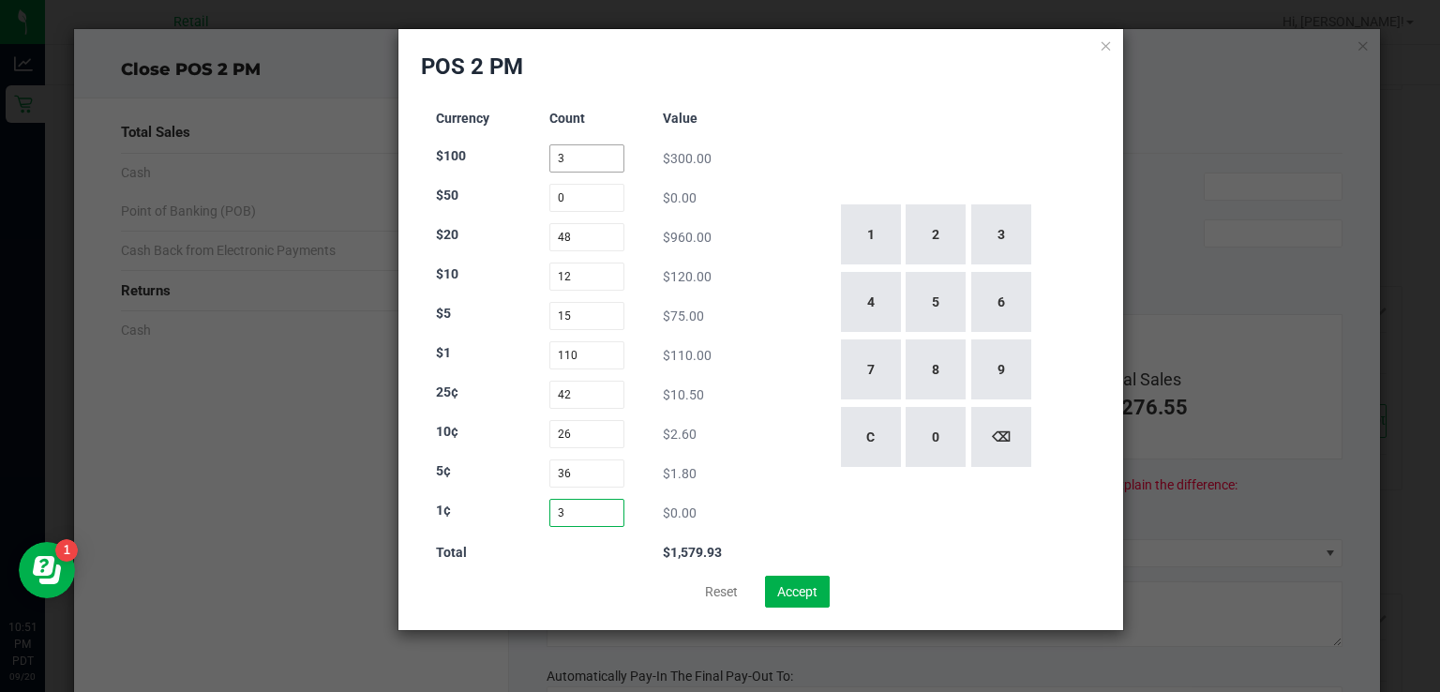
type input "38"
click at [788, 578] on button "Accept" at bounding box center [797, 592] width 65 height 32
type input "$1,580.28"
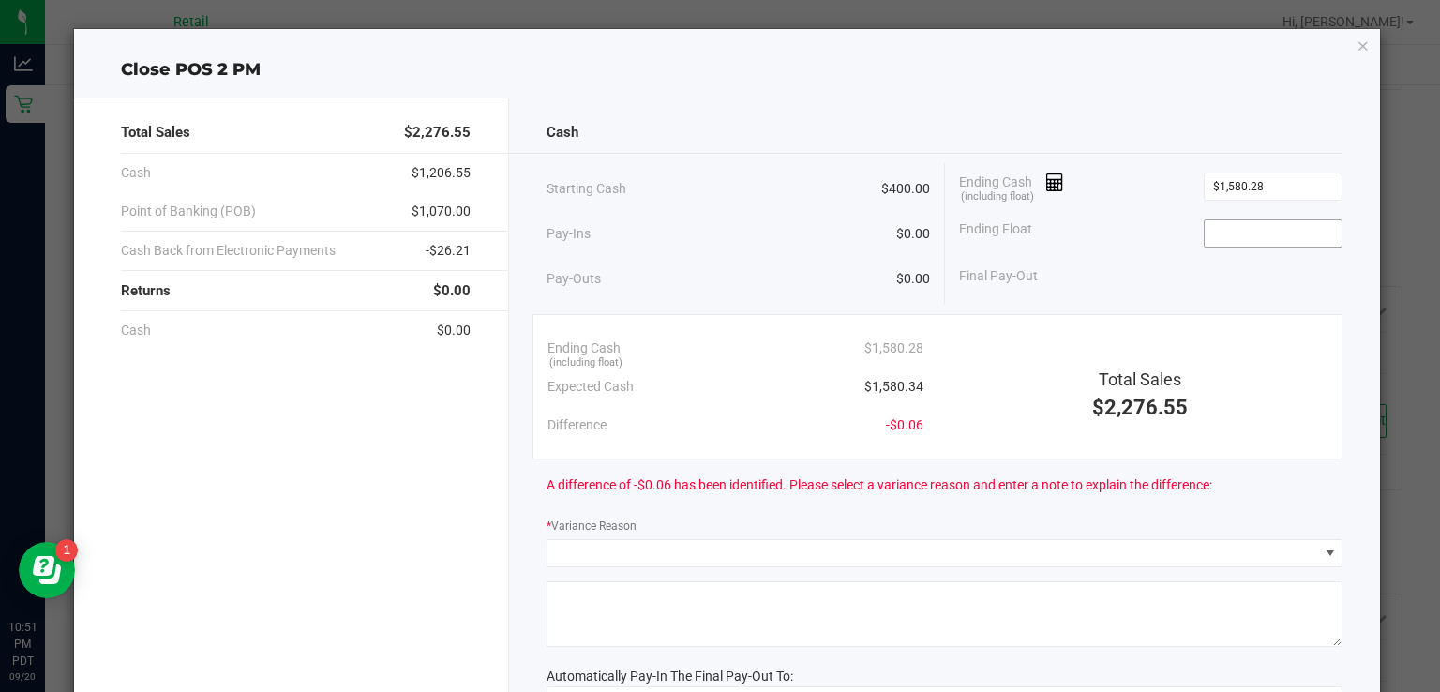
click at [1234, 237] on input at bounding box center [1273, 233] width 138 height 26
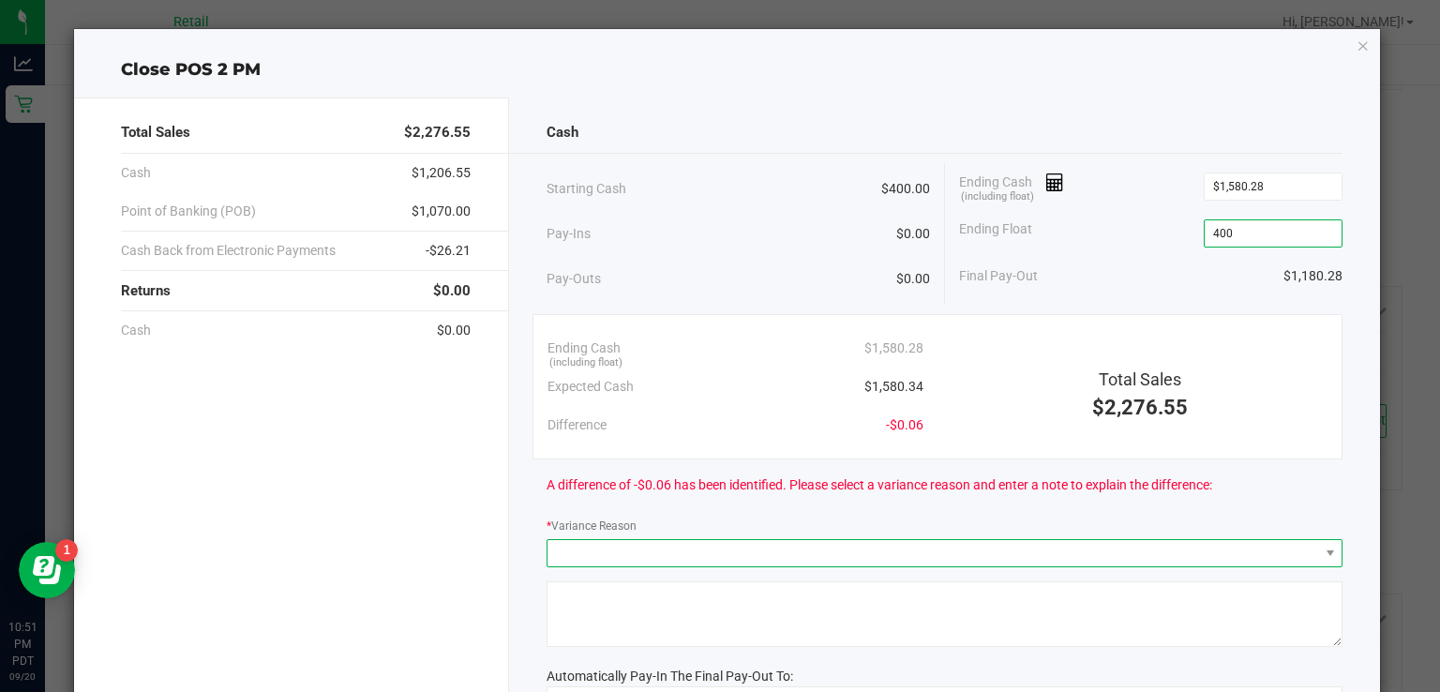
click at [904, 555] on span at bounding box center [932, 553] width 770 height 26
type input "$400.00"
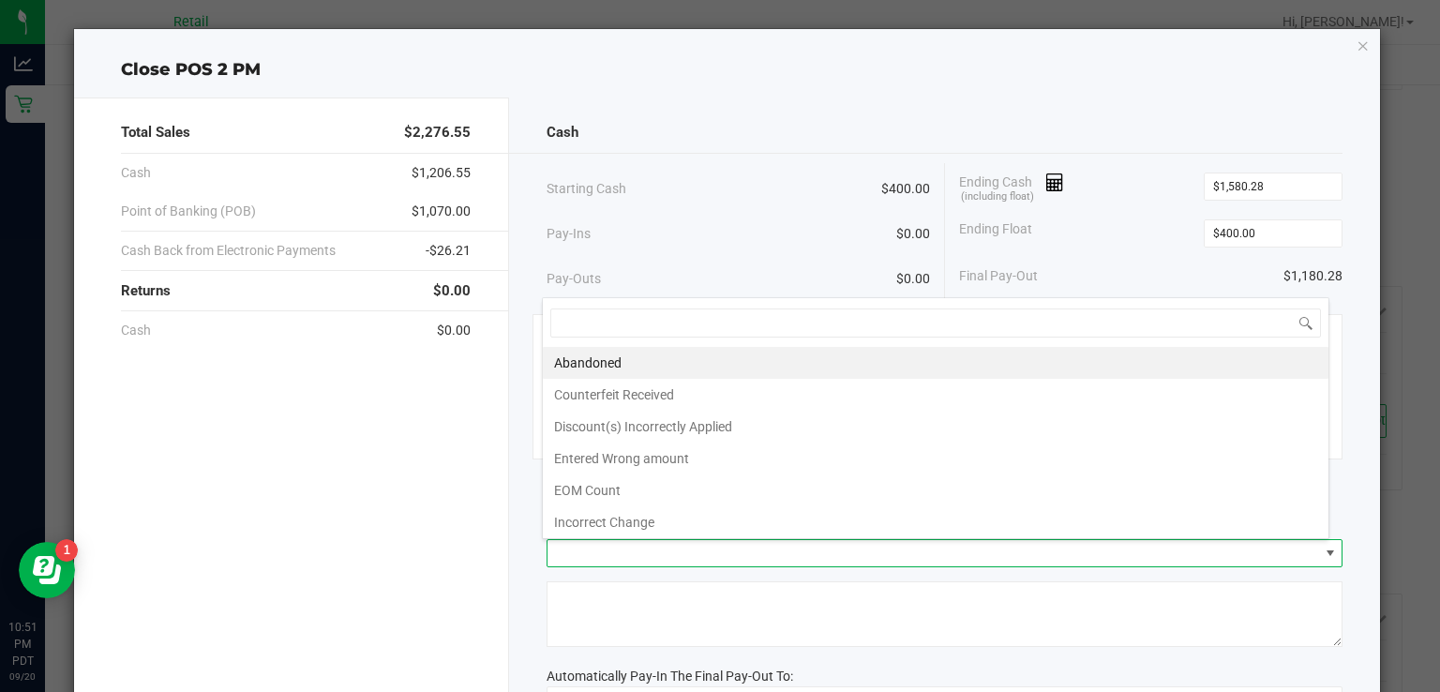
scroll to position [27, 787]
click at [811, 525] on li "Incorrect Change" at bounding box center [935, 522] width 785 height 32
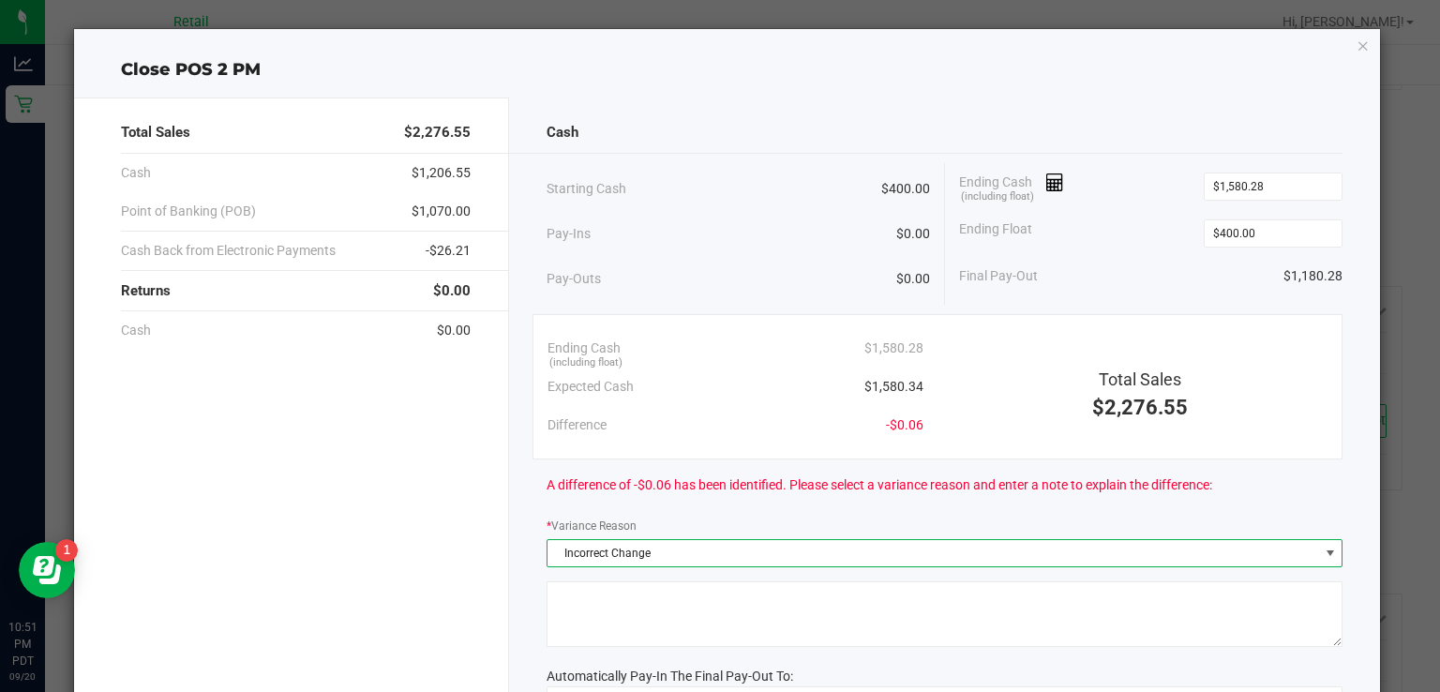
click at [892, 643] on textarea at bounding box center [944, 614] width 796 height 66
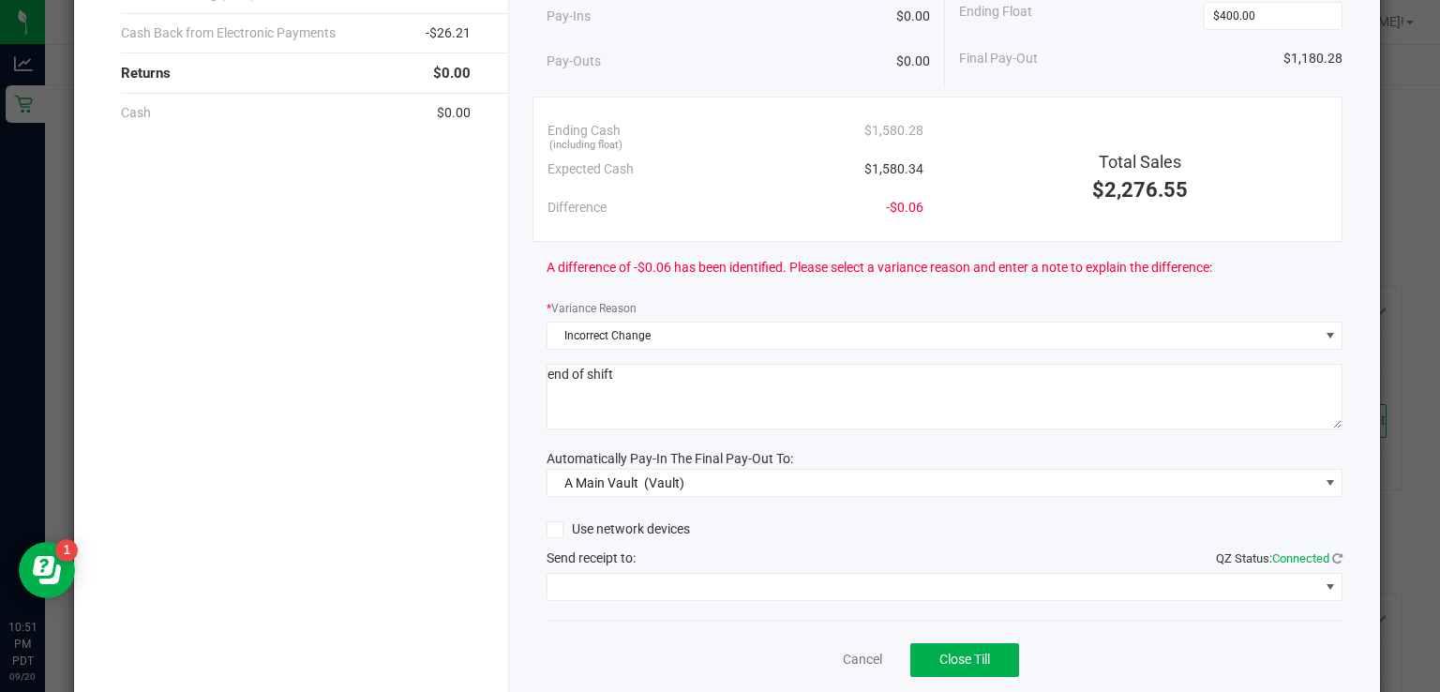
scroll to position [234, 0]
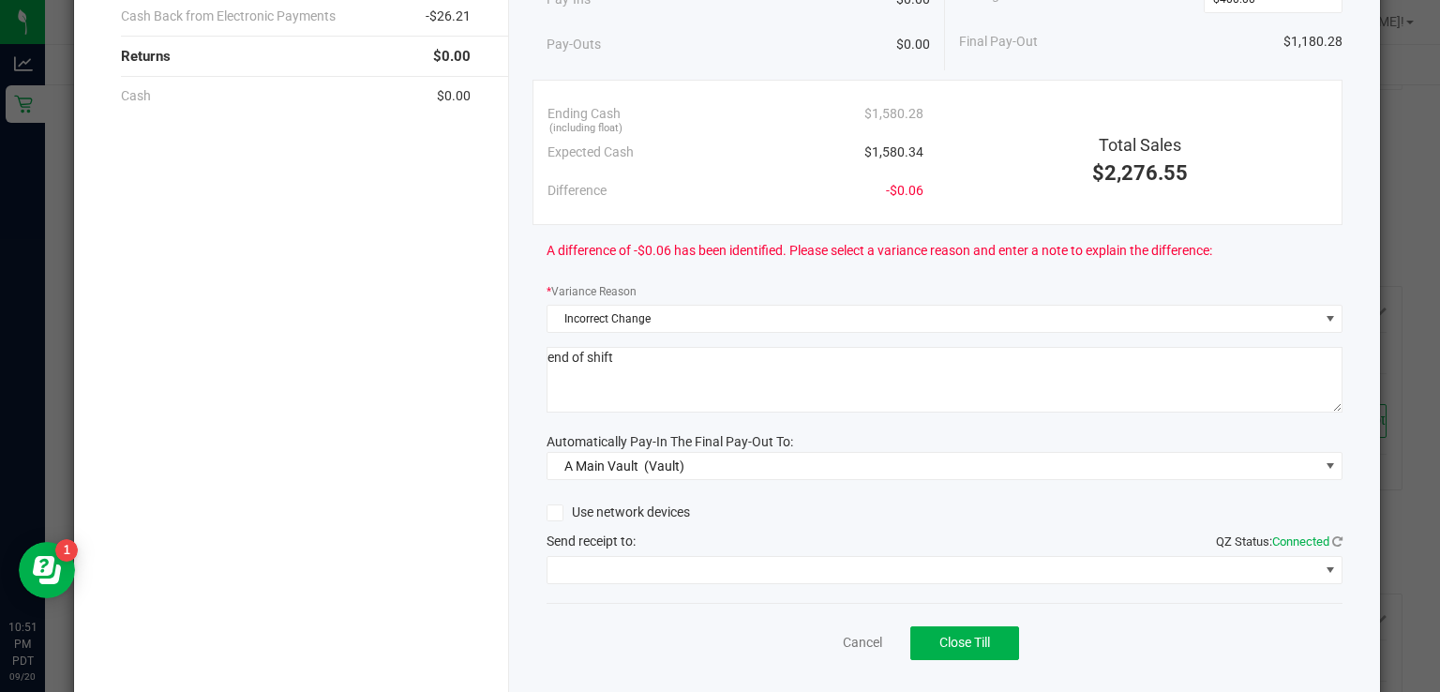
type textarea "end of shift"
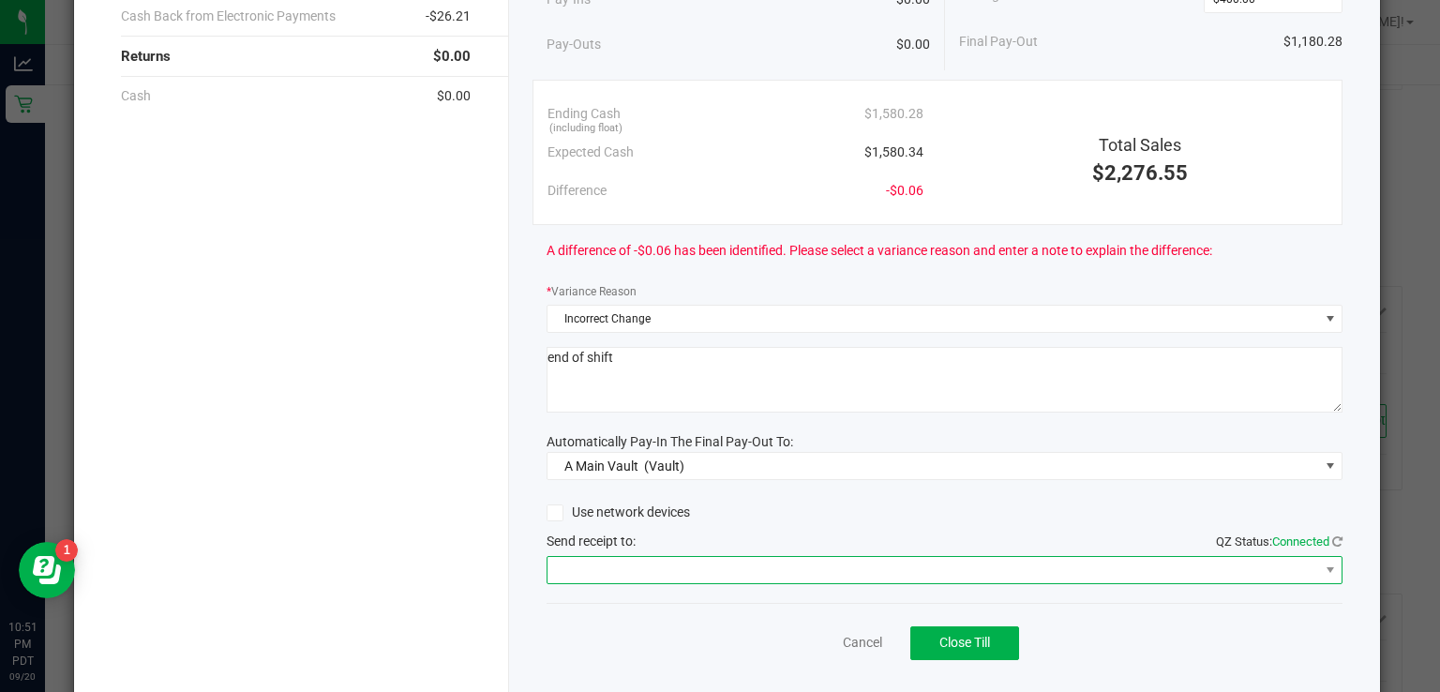
click at [844, 576] on span at bounding box center [932, 570] width 770 height 26
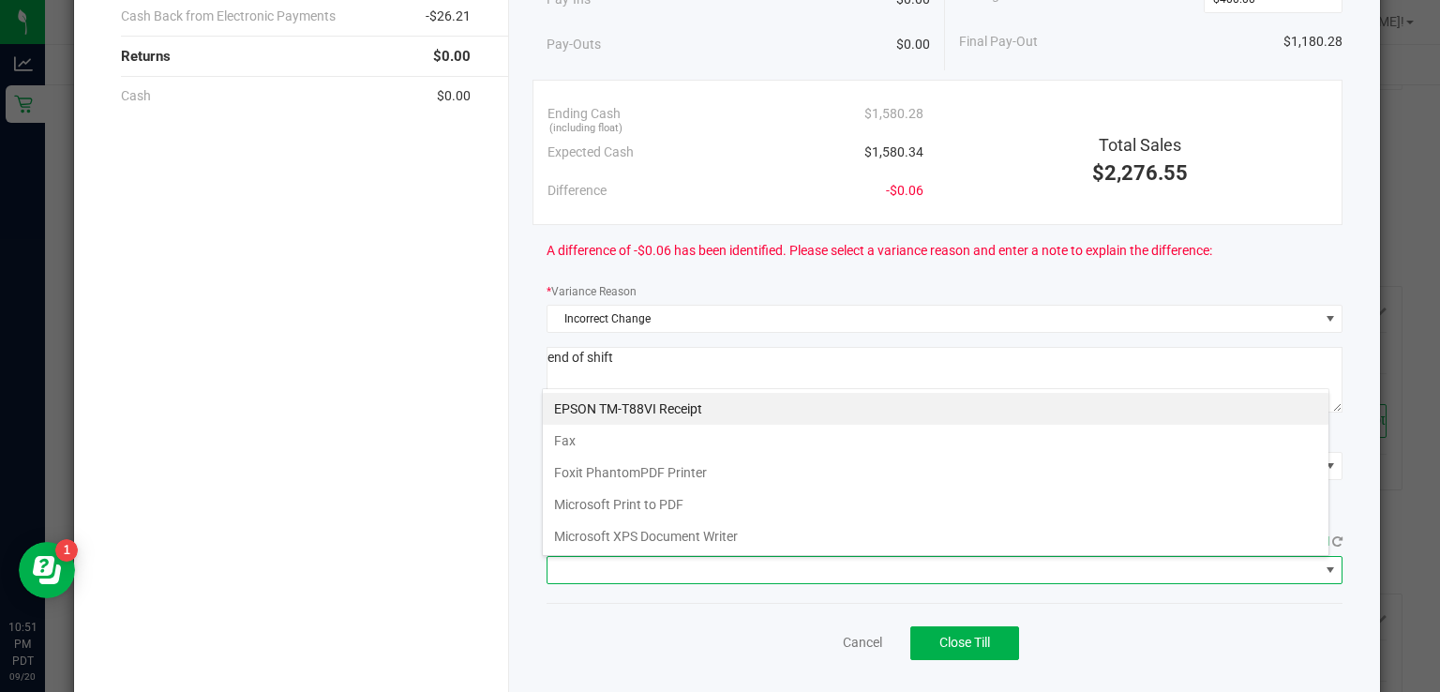
scroll to position [27, 787]
click at [866, 396] on Receipt "EPSON TM-T88VI Receipt" at bounding box center [935, 409] width 785 height 32
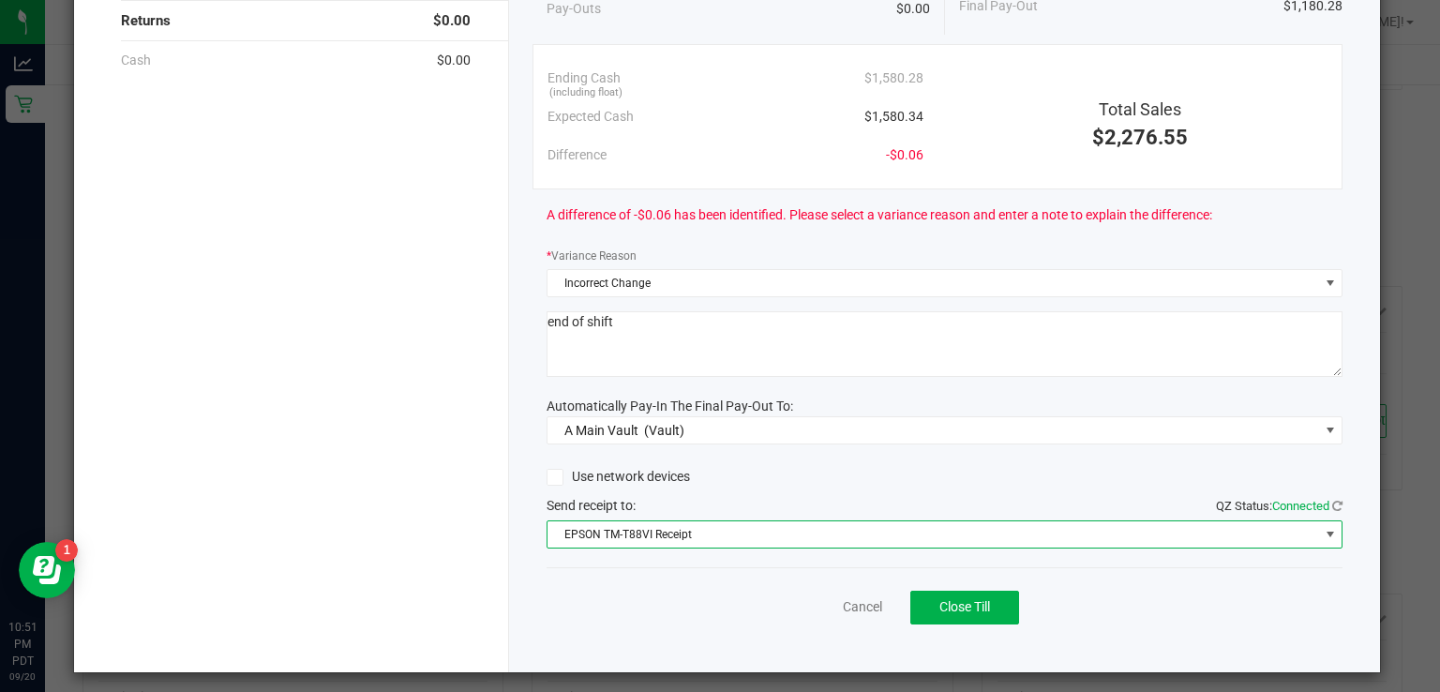
scroll to position [277, 0]
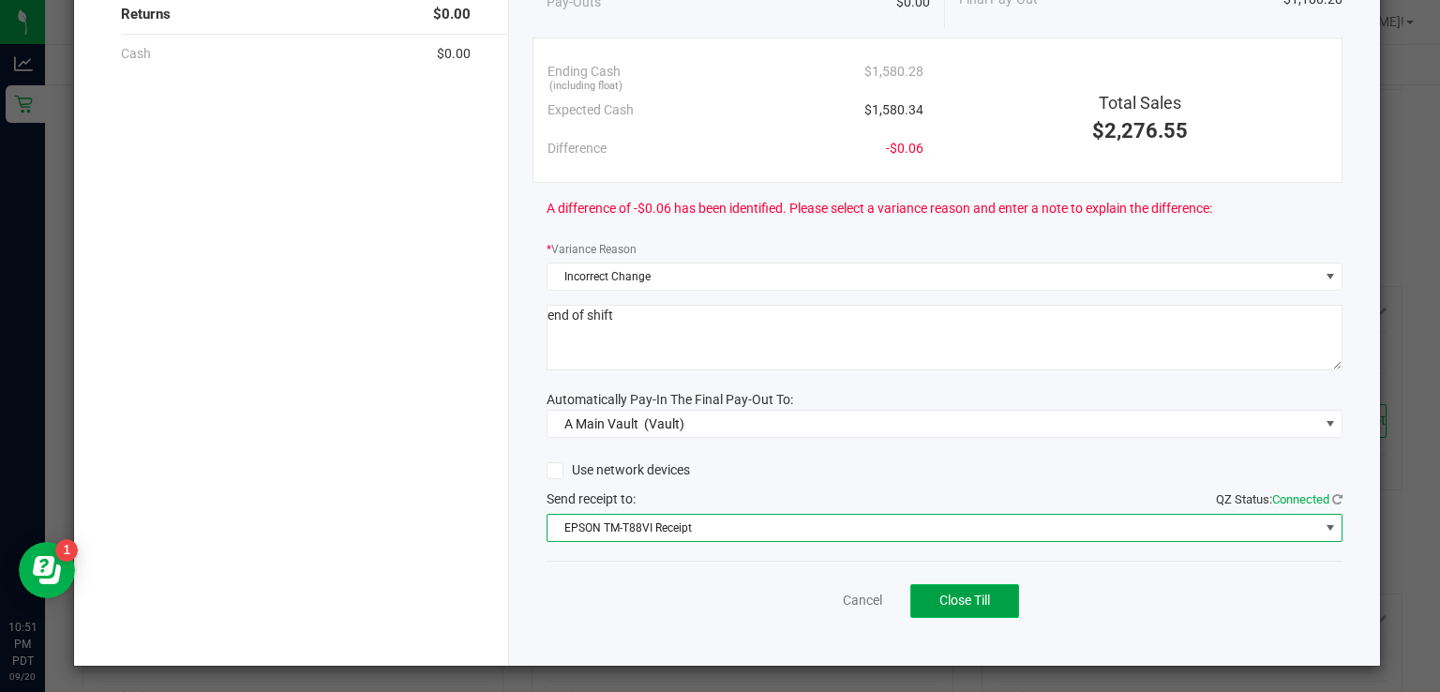
click at [960, 601] on span "Close Till" at bounding box center [964, 599] width 51 height 15
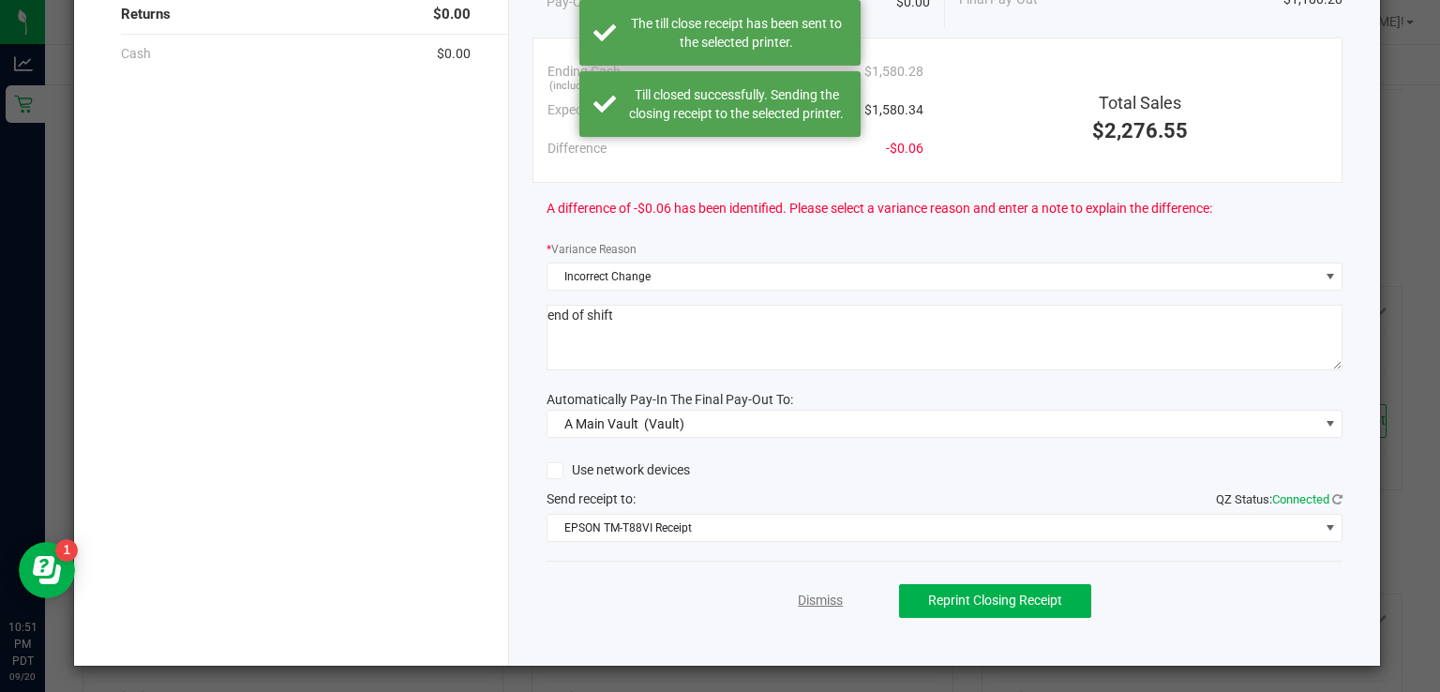
click at [798, 597] on link "Dismiss" at bounding box center [820, 601] width 45 height 20
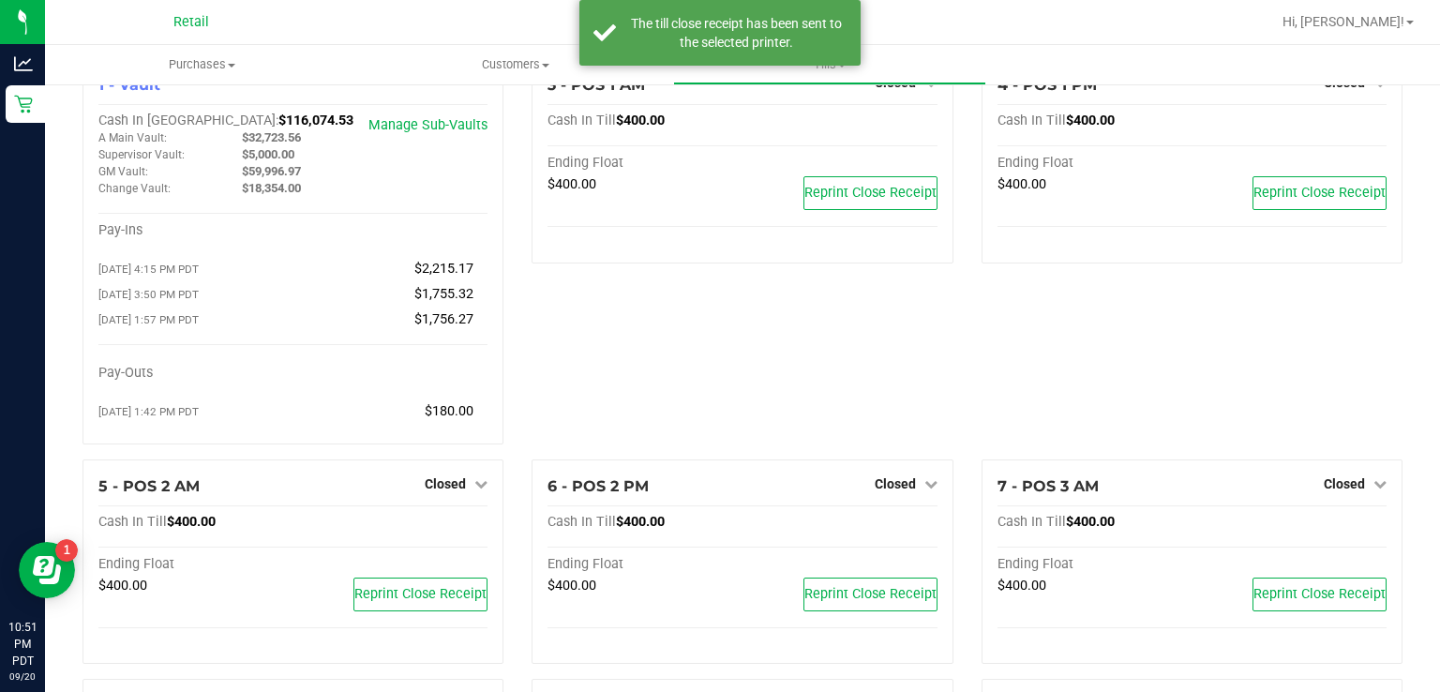
scroll to position [0, 0]
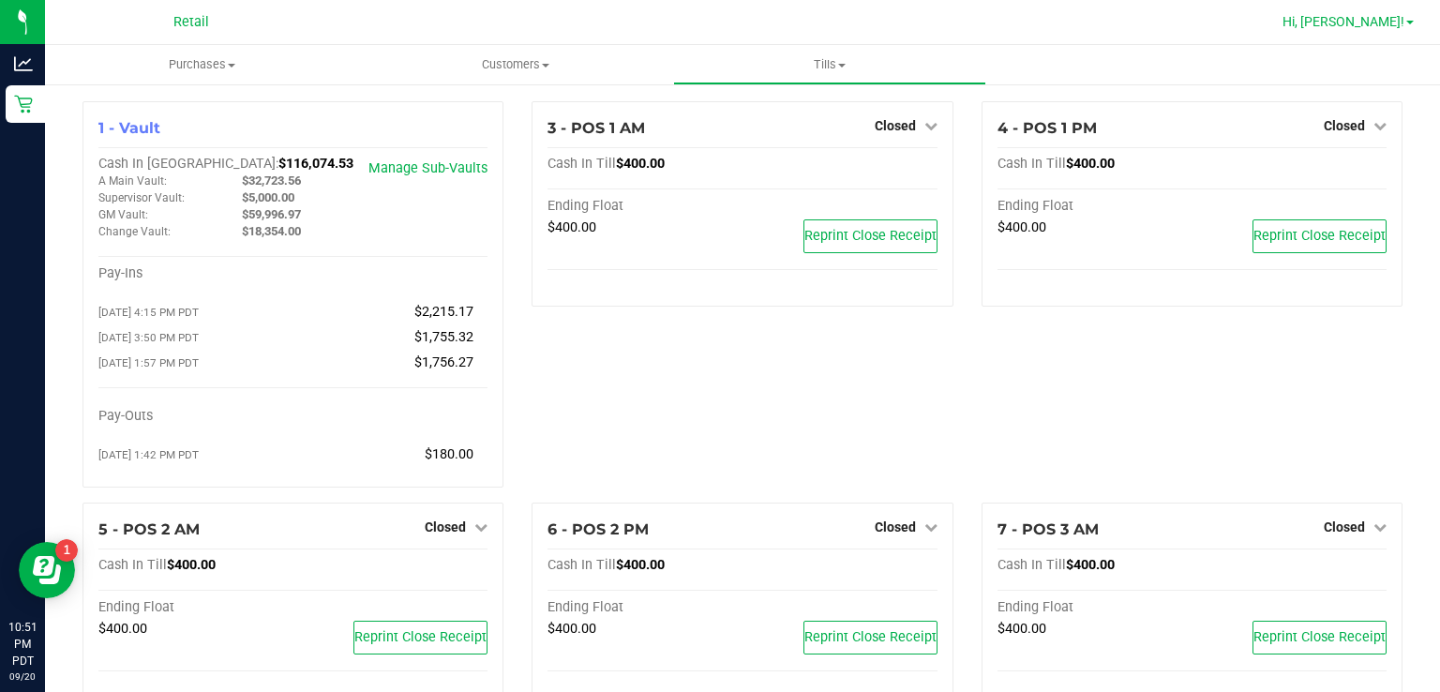
click at [1390, 29] on span "Hi, [PERSON_NAME]!" at bounding box center [1343, 21] width 122 height 15
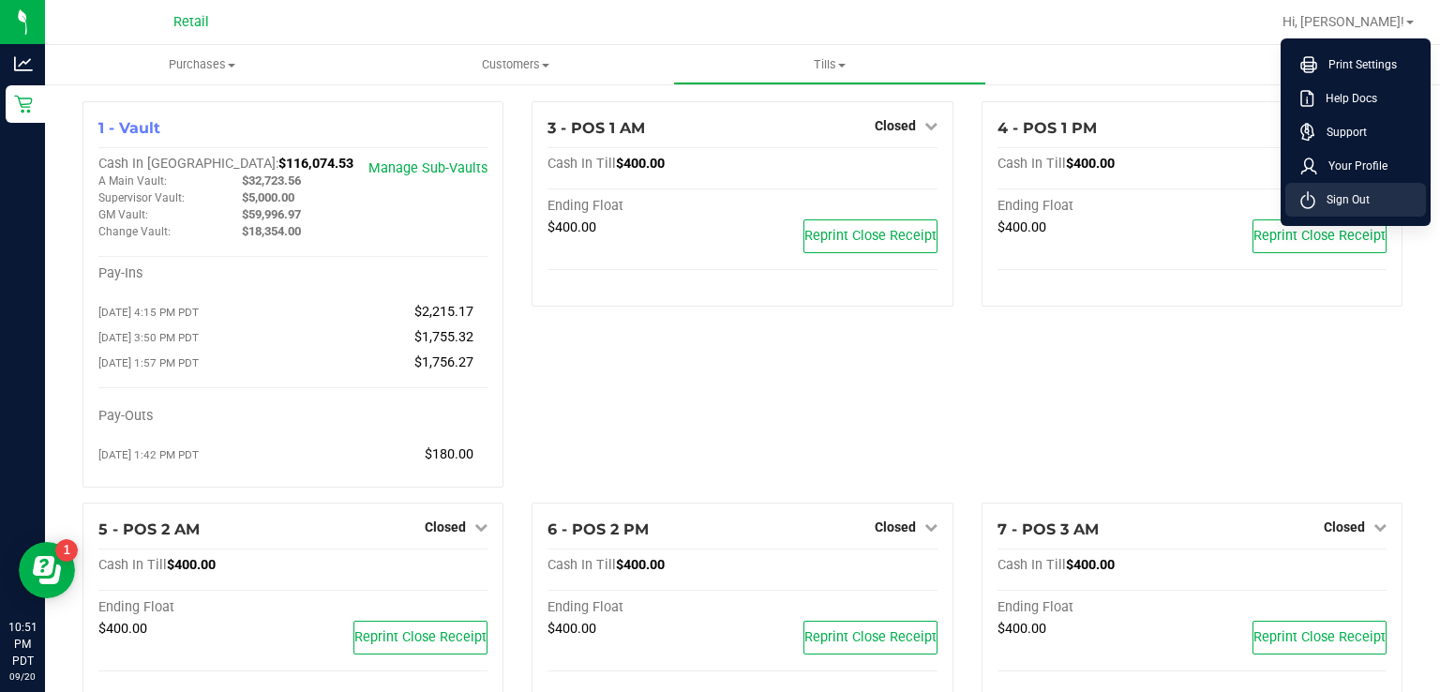
click at [1357, 204] on span "Sign Out" at bounding box center [1342, 199] width 54 height 19
